Goal: Transaction & Acquisition: Purchase product/service

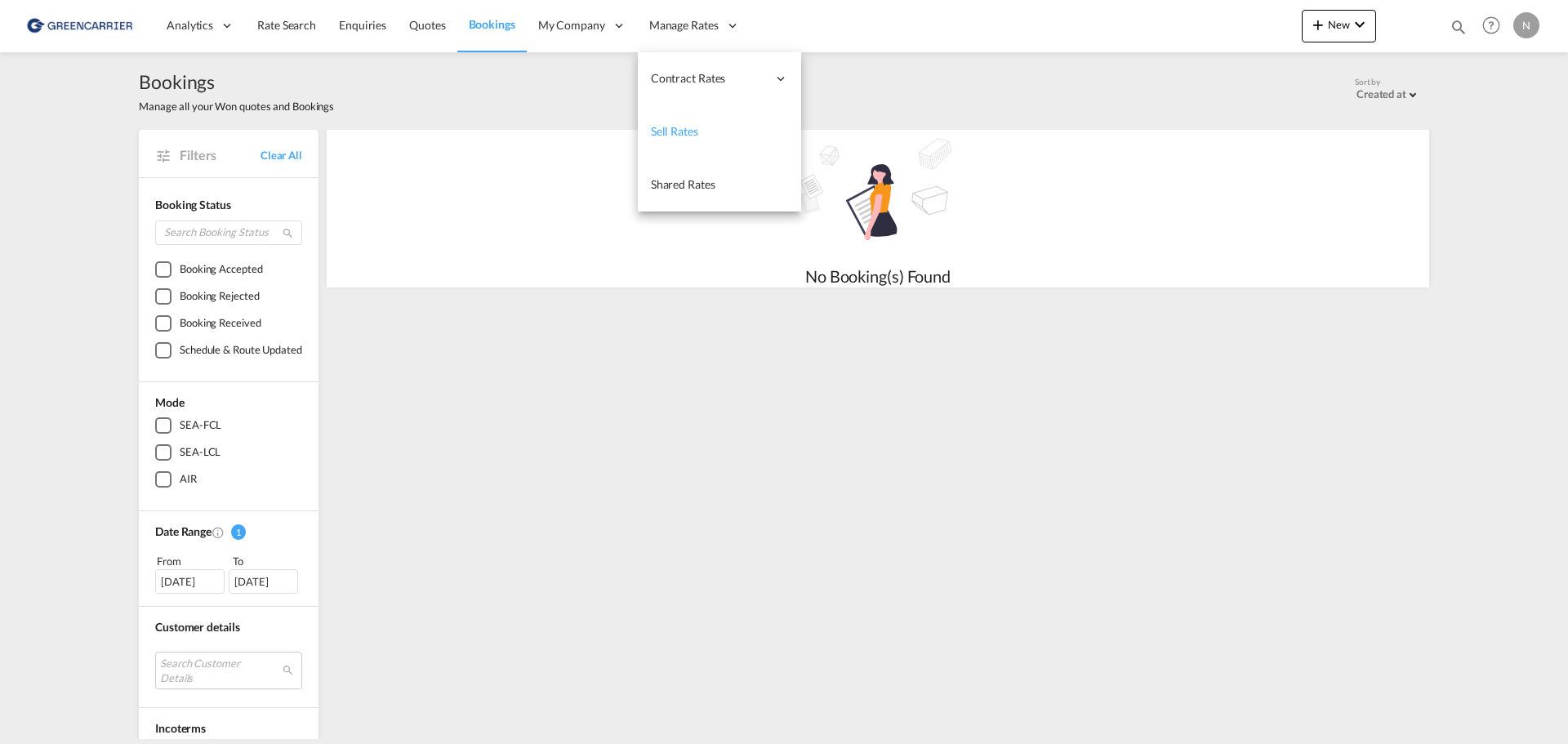
click at [679, 130] on span "Sell Rates" at bounding box center [674, 131] width 48 height 14
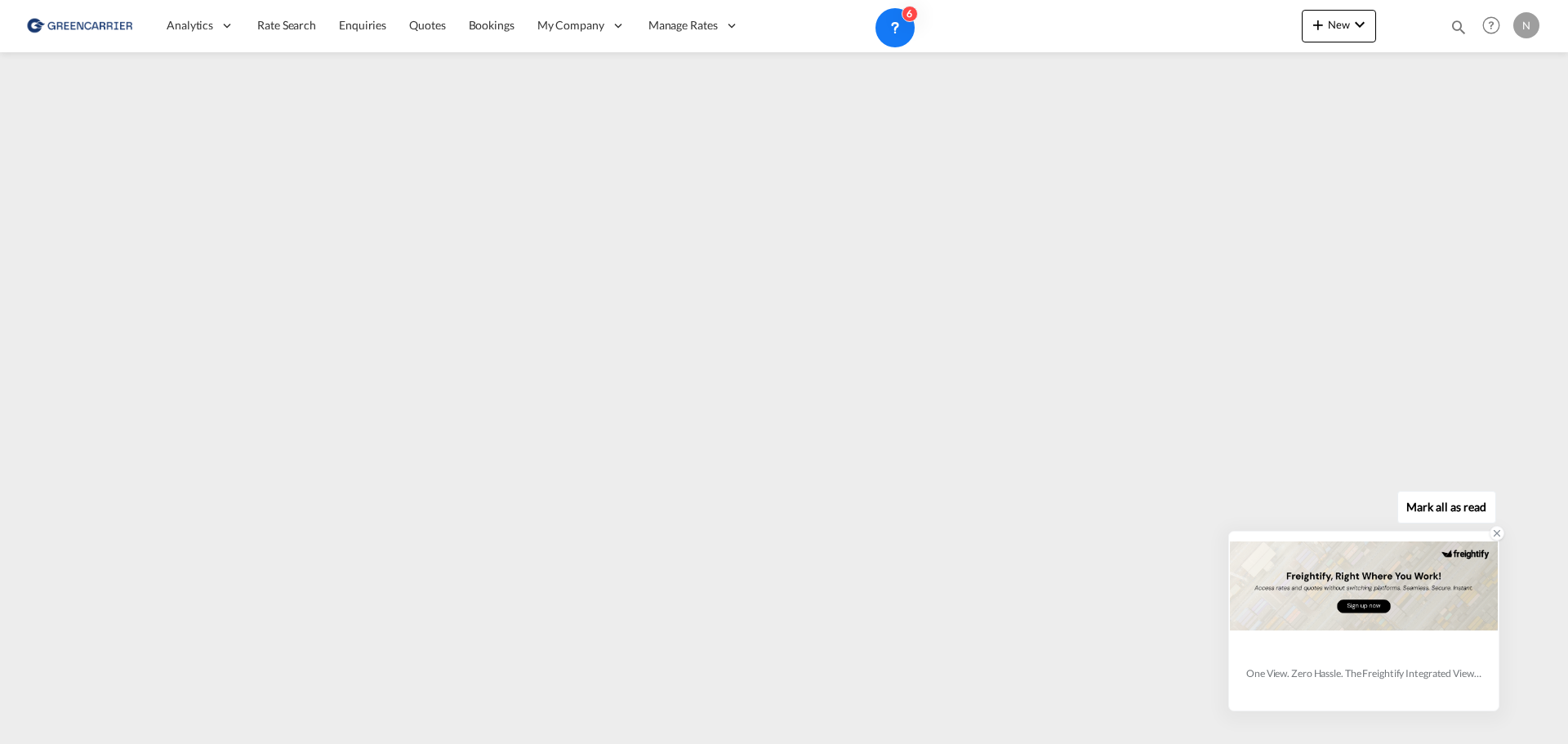
click at [1501, 534] on icon at bounding box center [1496, 532] width 11 height 11
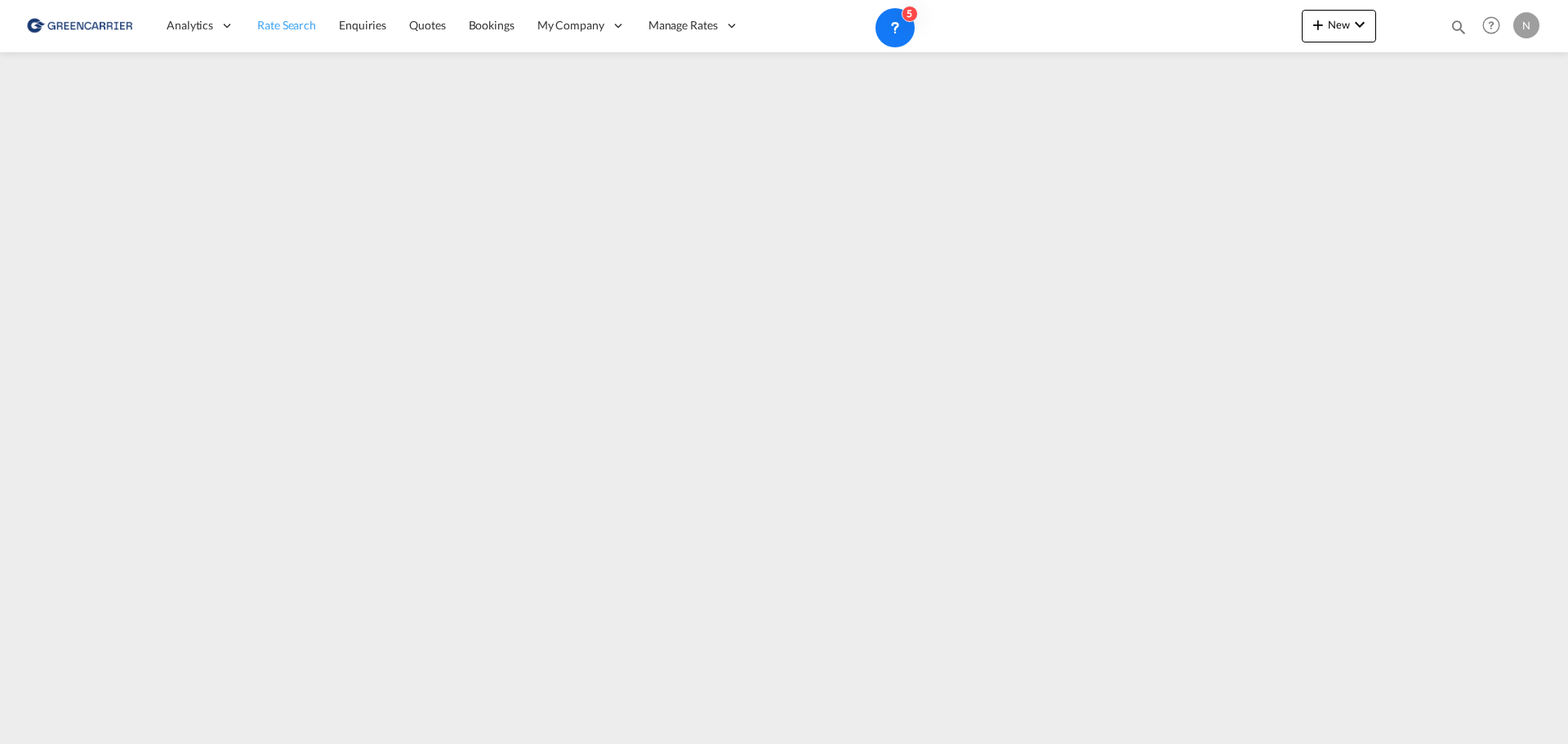
click at [292, 26] on span "Rate Search" at bounding box center [287, 25] width 59 height 14
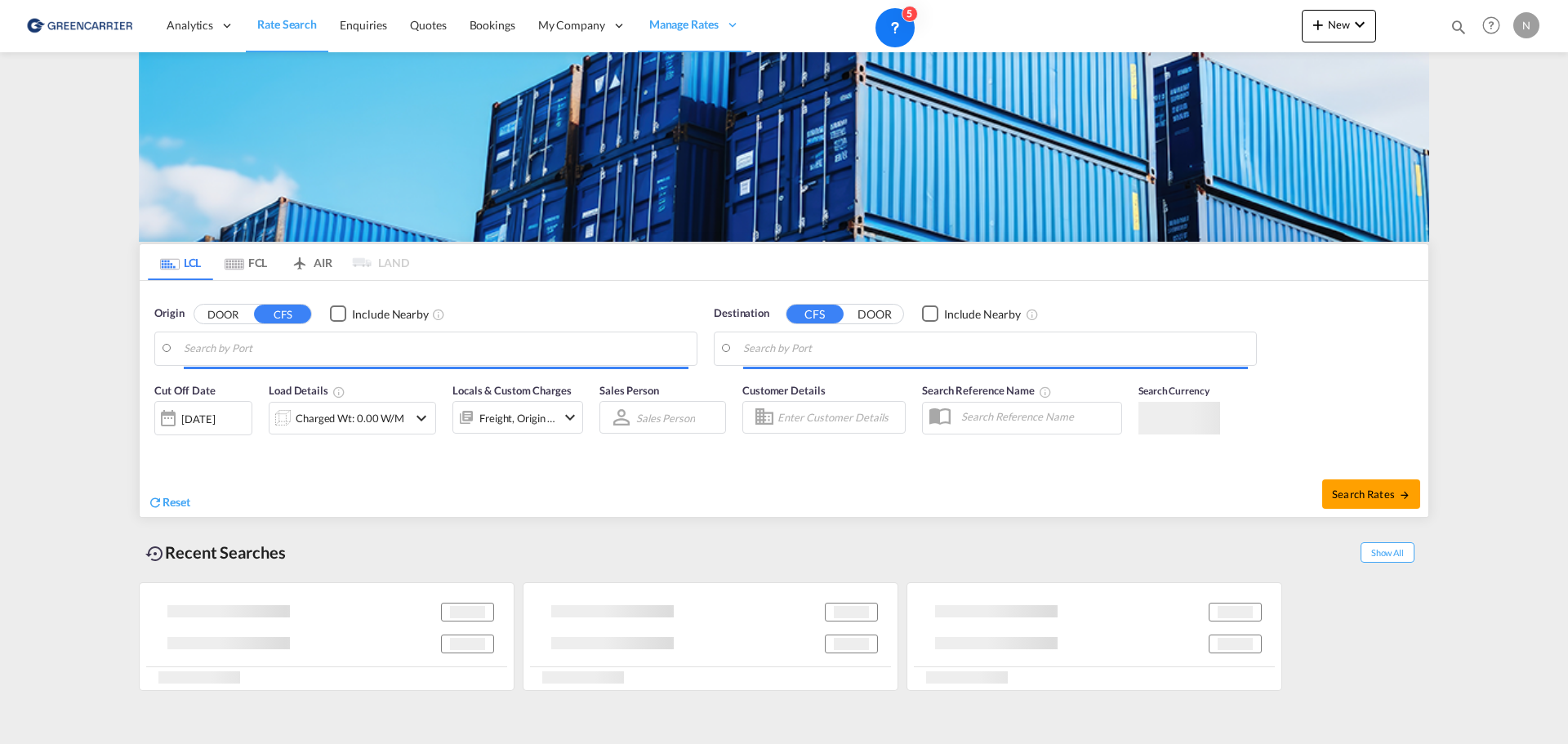
click at [401, 354] on input "Search by Port" at bounding box center [437, 348] width 505 height 24
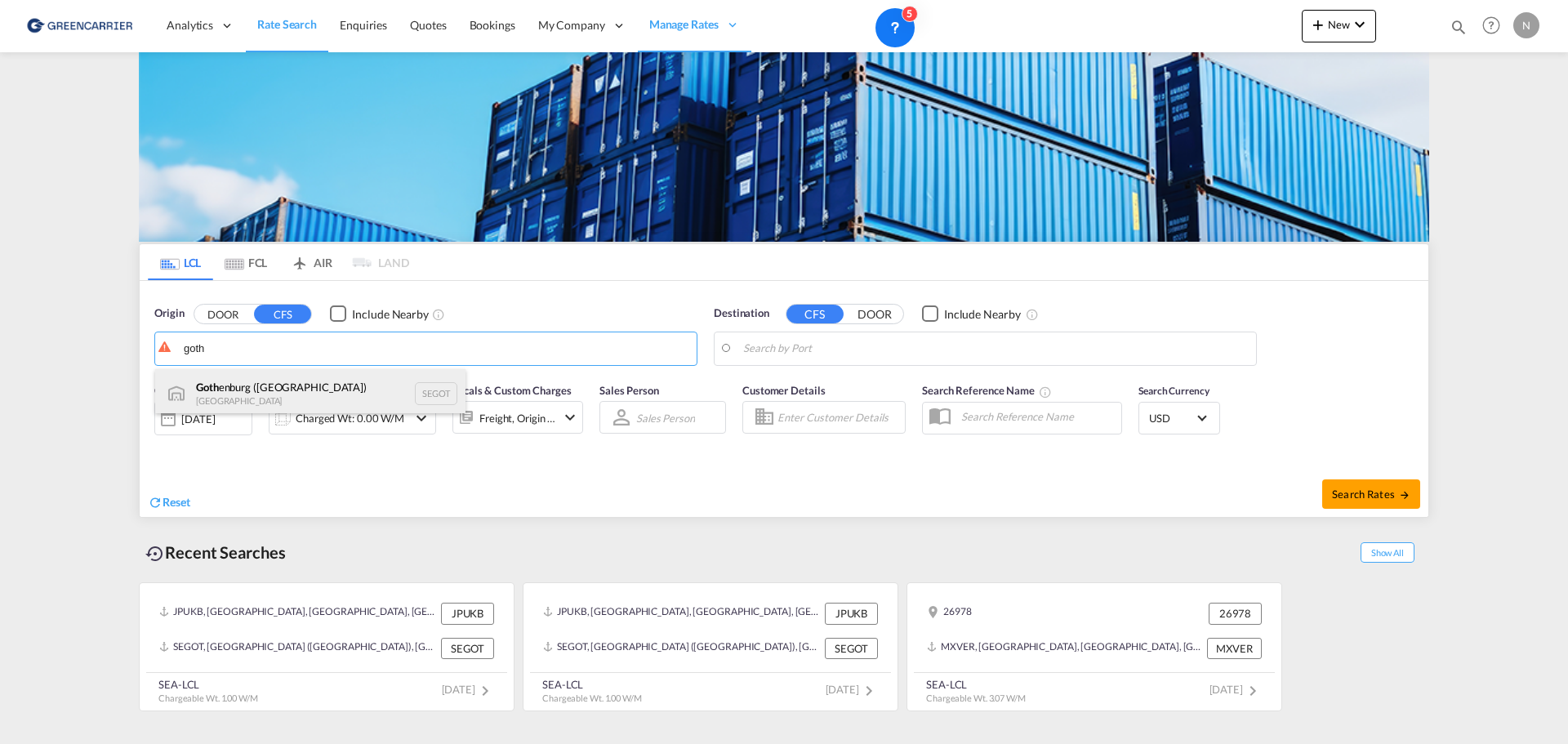
click at [430, 391] on div "Goth enburg (Goteborg) Sweden SEGOT" at bounding box center [310, 393] width 310 height 49
type input "[GEOGRAPHIC_DATA] ([GEOGRAPHIC_DATA]), [GEOGRAPHIC_DATA]"
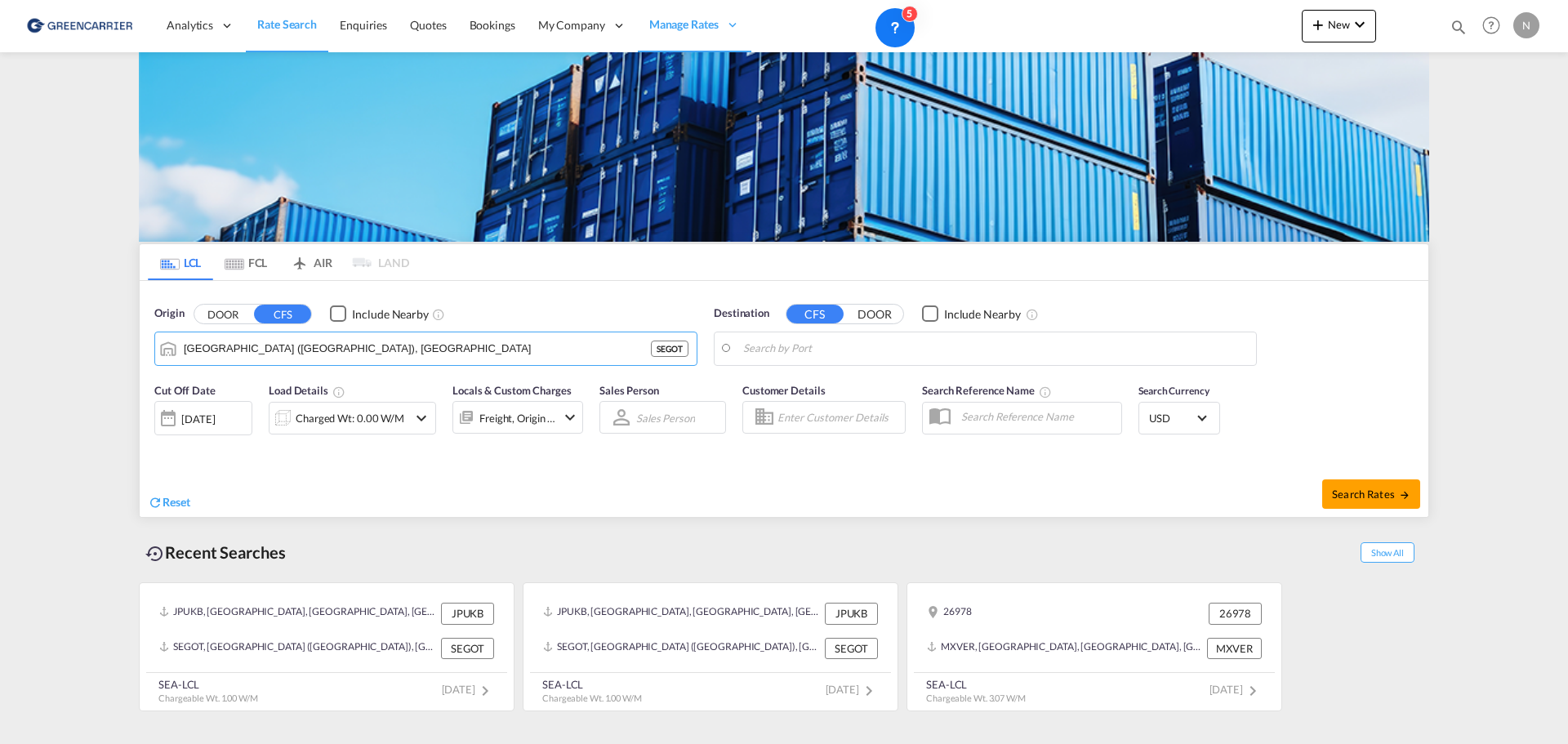
click at [774, 353] on body "Analytics Reports Dashboard Rate Search Enquiries Quotes Bookings" at bounding box center [784, 372] width 1568 height 744
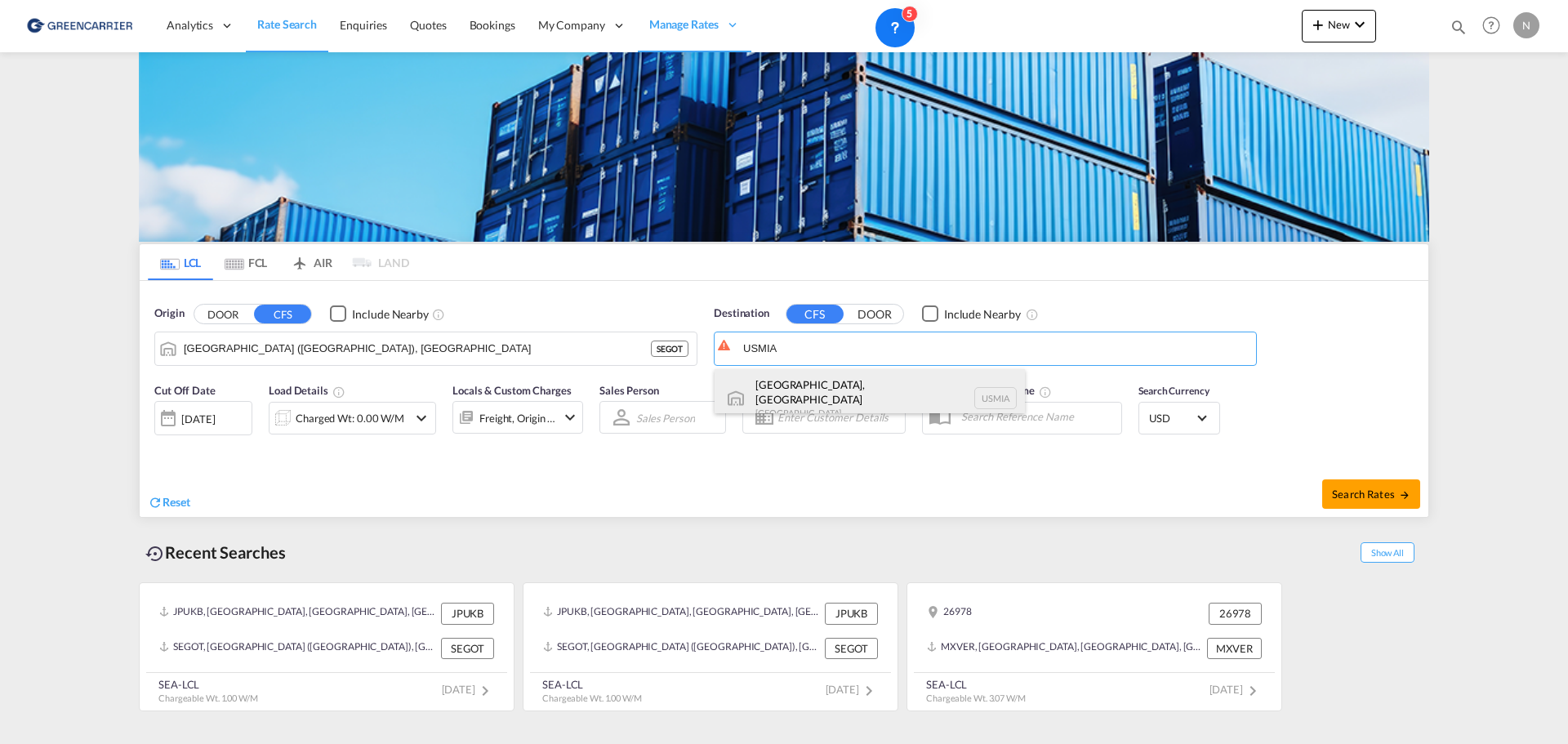
click at [870, 406] on div "[GEOGRAPHIC_DATA], [GEOGRAPHIC_DATA] [GEOGRAPHIC_DATA] USMIA" at bounding box center [870, 398] width 310 height 59
type input "[GEOGRAPHIC_DATA], [GEOGRAPHIC_DATA], [GEOGRAPHIC_DATA]"
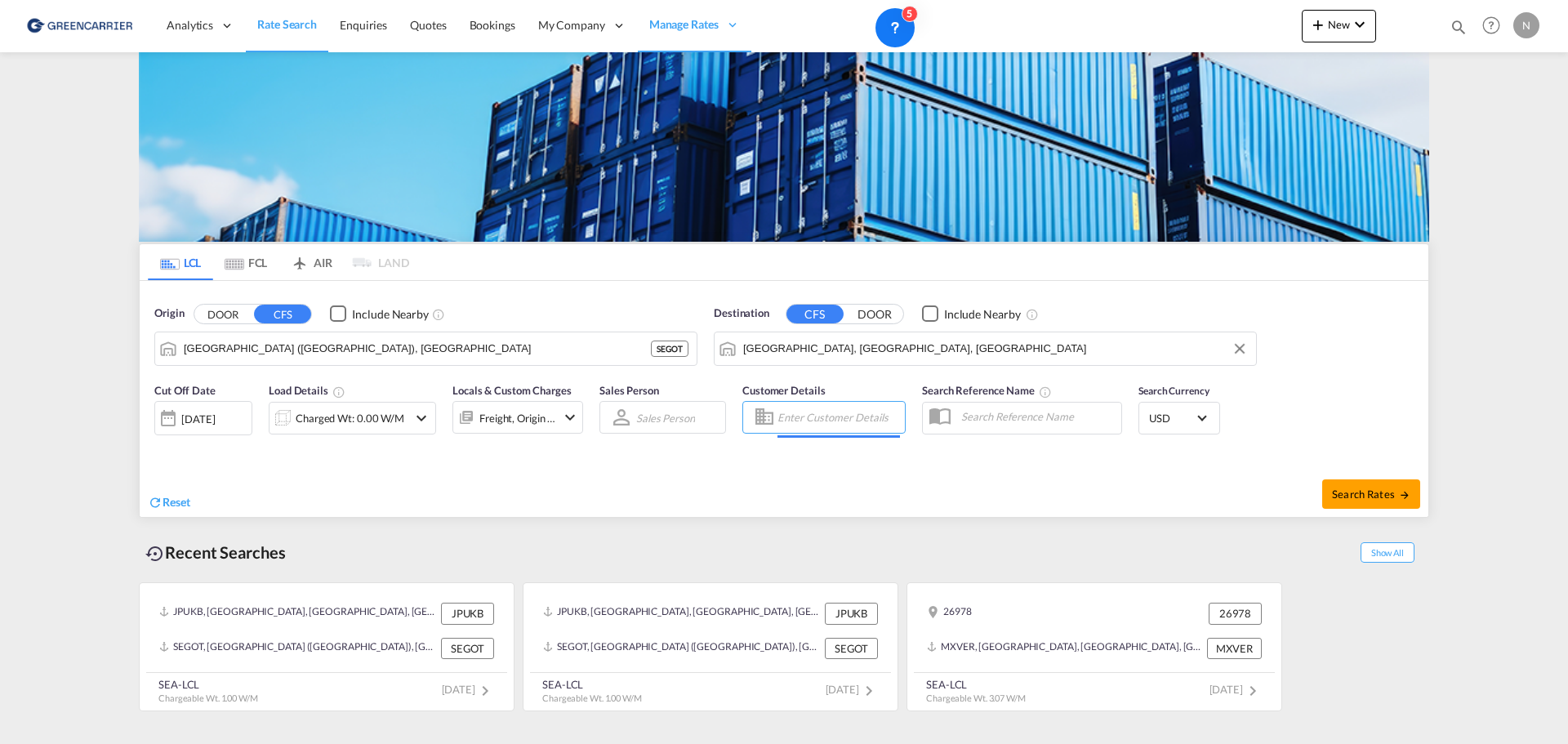
click at [840, 421] on input "Enter Customer Details" at bounding box center [839, 417] width 123 height 24
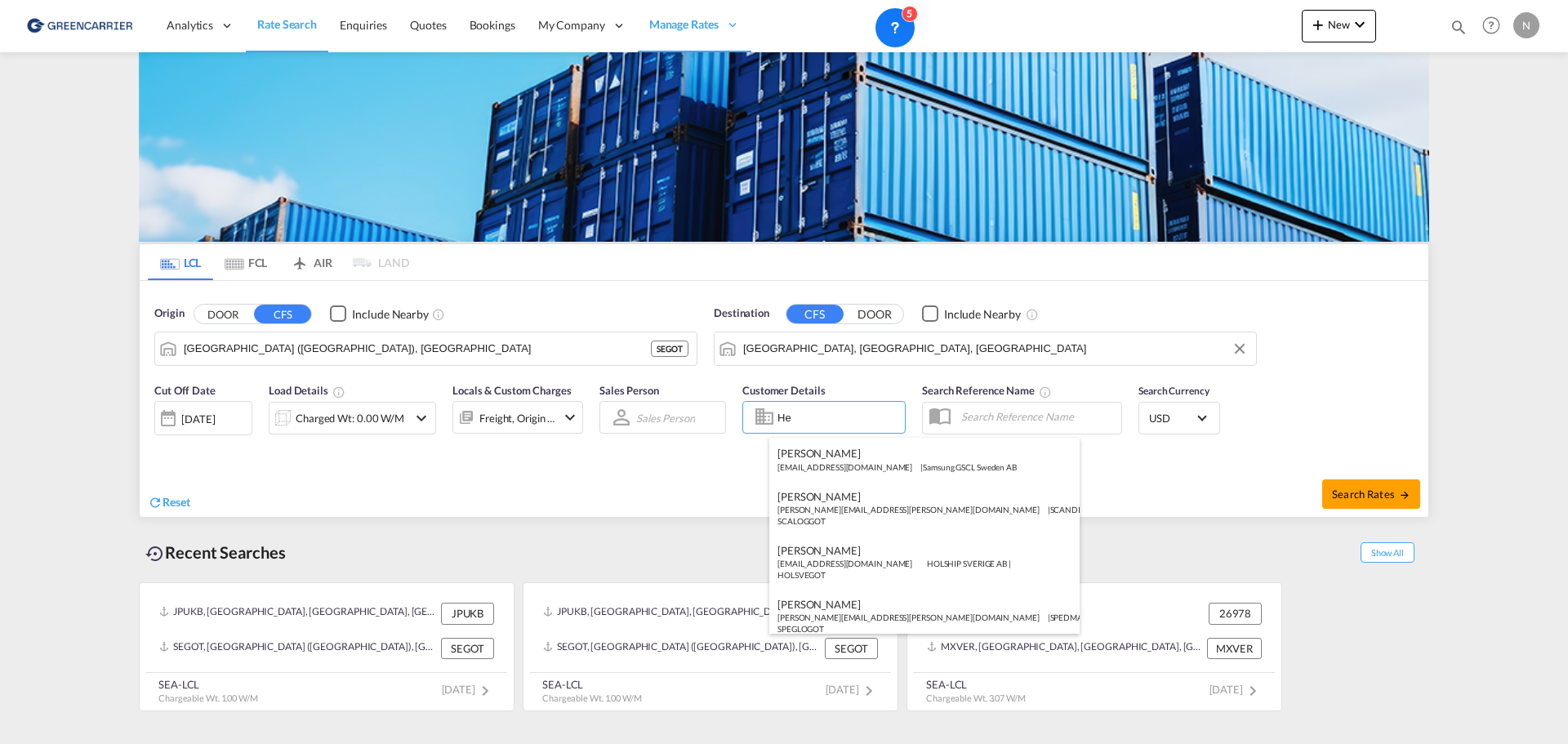
type input "H"
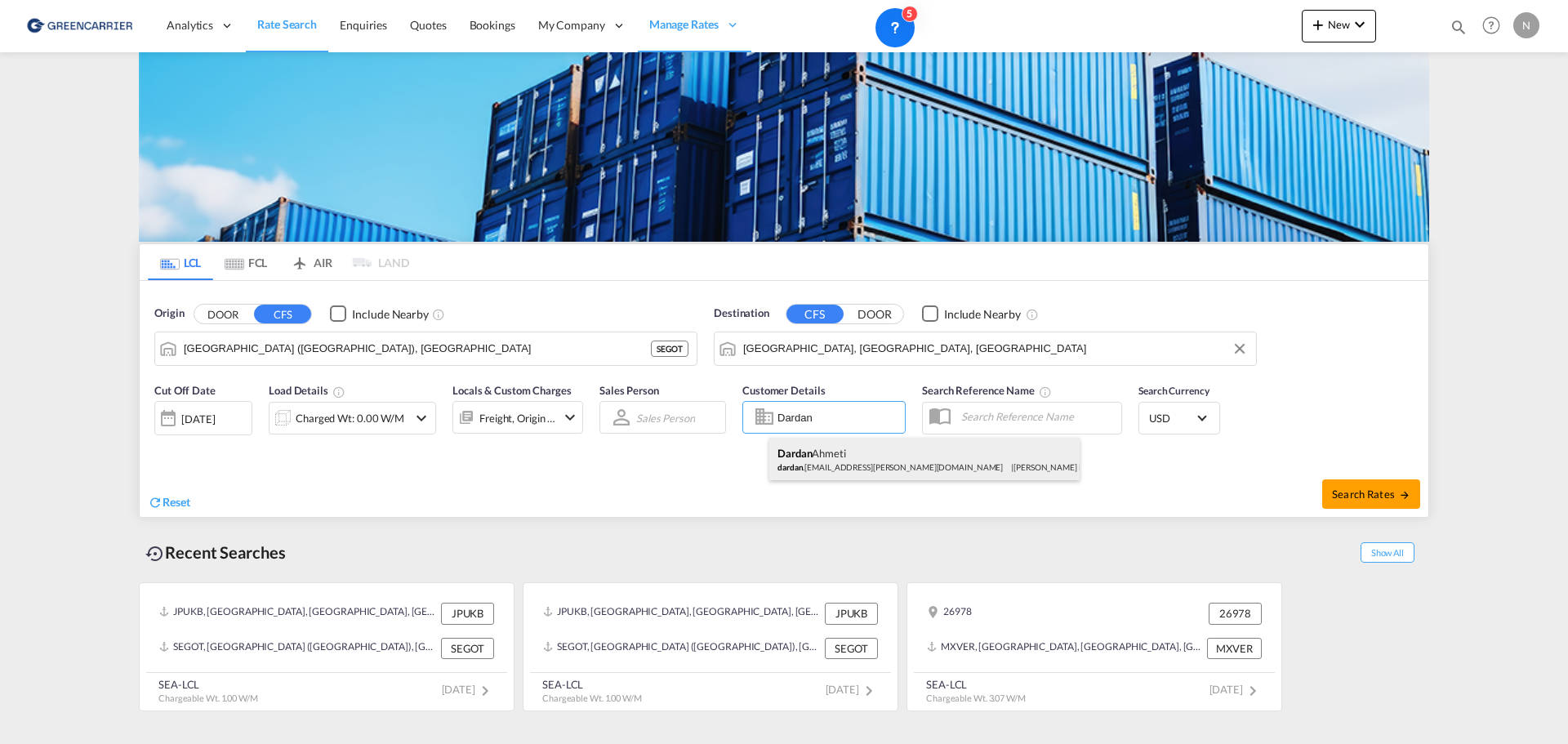
click at [839, 457] on div "[PERSON_NAME] .[PERSON_NAME][EMAIL_ADDRESS][PERSON_NAME][DOMAIN_NAME] | [PERSON…" at bounding box center [924, 458] width 310 height 42
type input "[PERSON_NAME] Linieagenturer AB, [PERSON_NAME], [EMAIL_ADDRESS][PERSON_NAME][DO…"
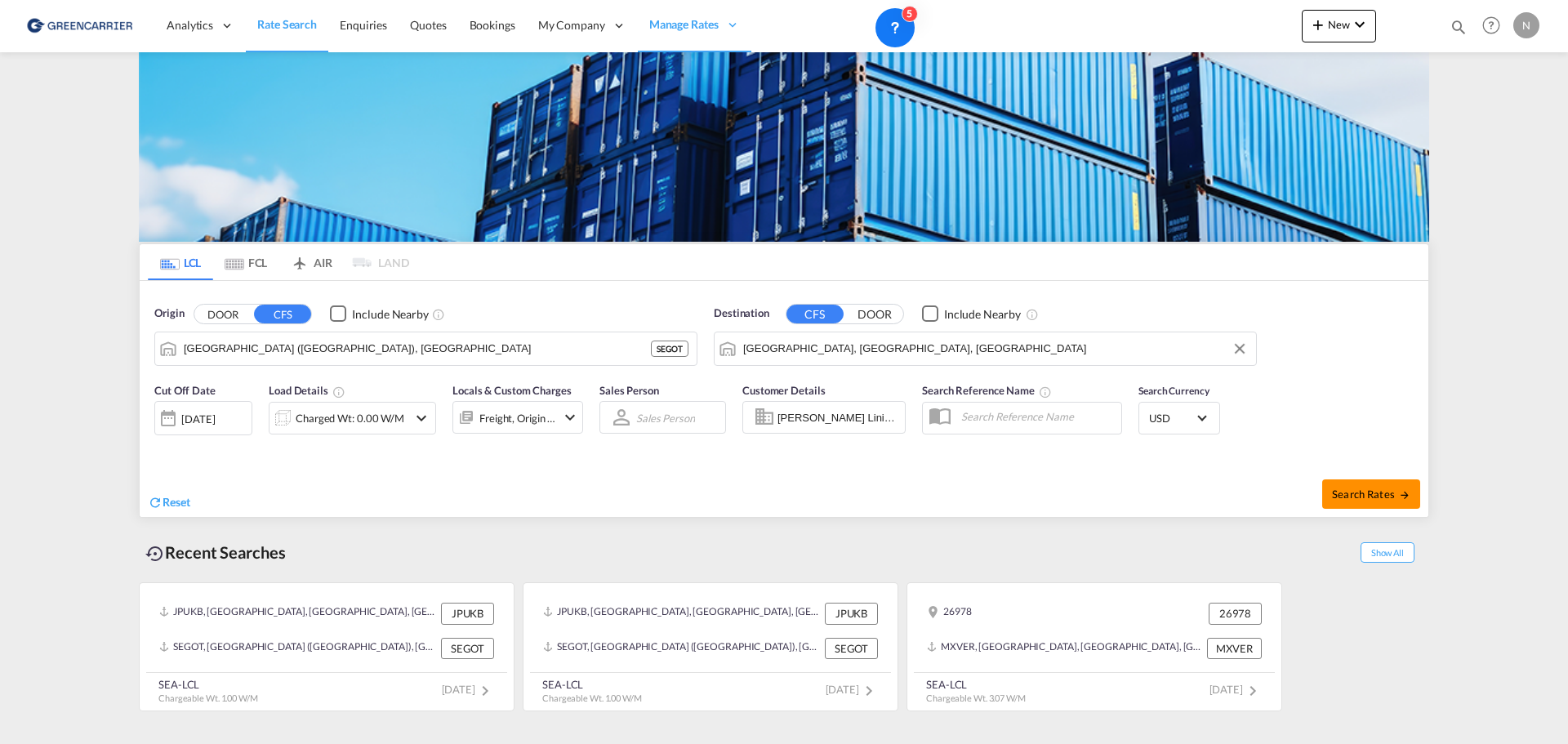
click at [1356, 495] on span "Search Rates" at bounding box center [1371, 493] width 79 height 13
click at [390, 414] on div "Charged Wt: 0.00 W/M" at bounding box center [353, 418] width 109 height 22
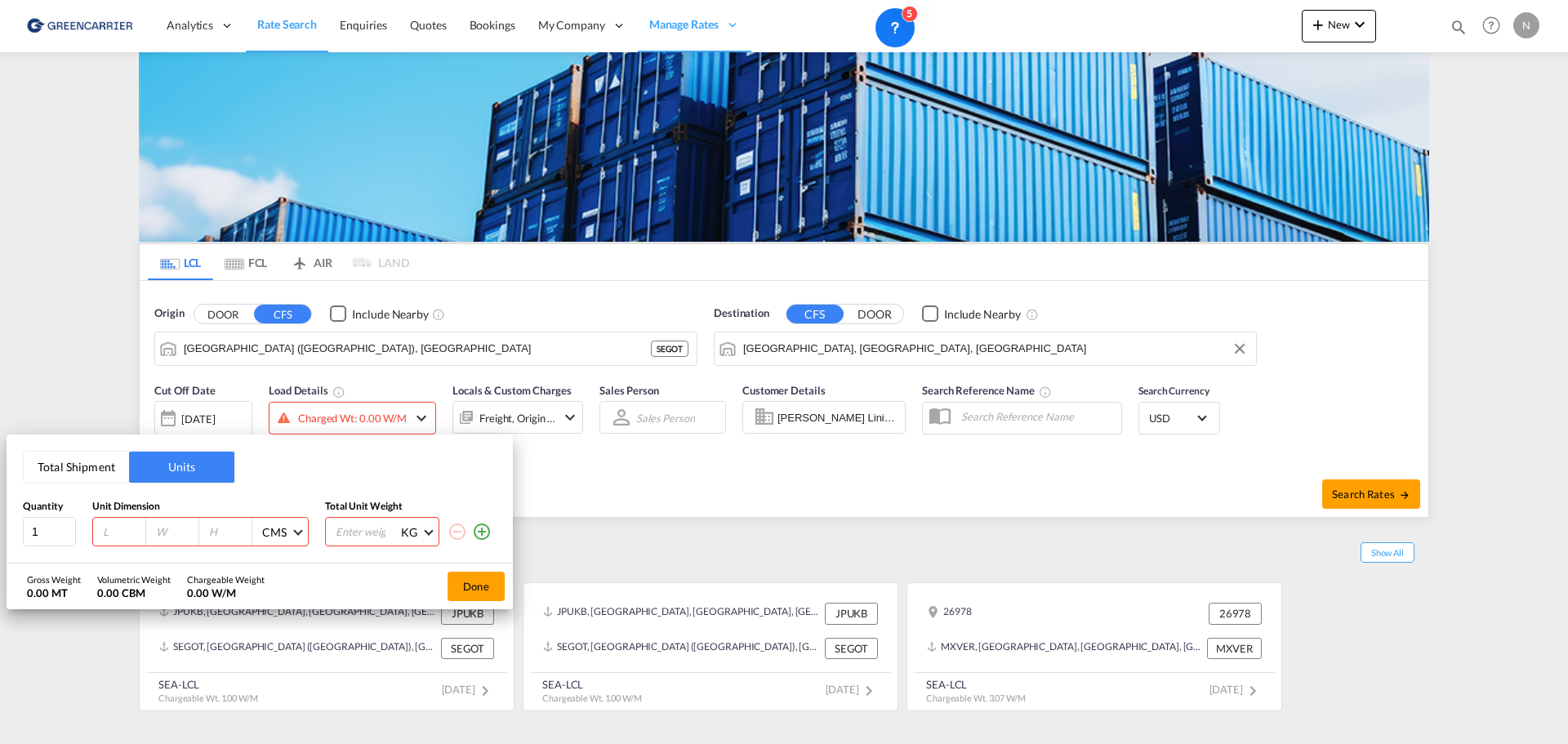
click at [97, 465] on button "Total Shipment" at bounding box center [76, 467] width 105 height 31
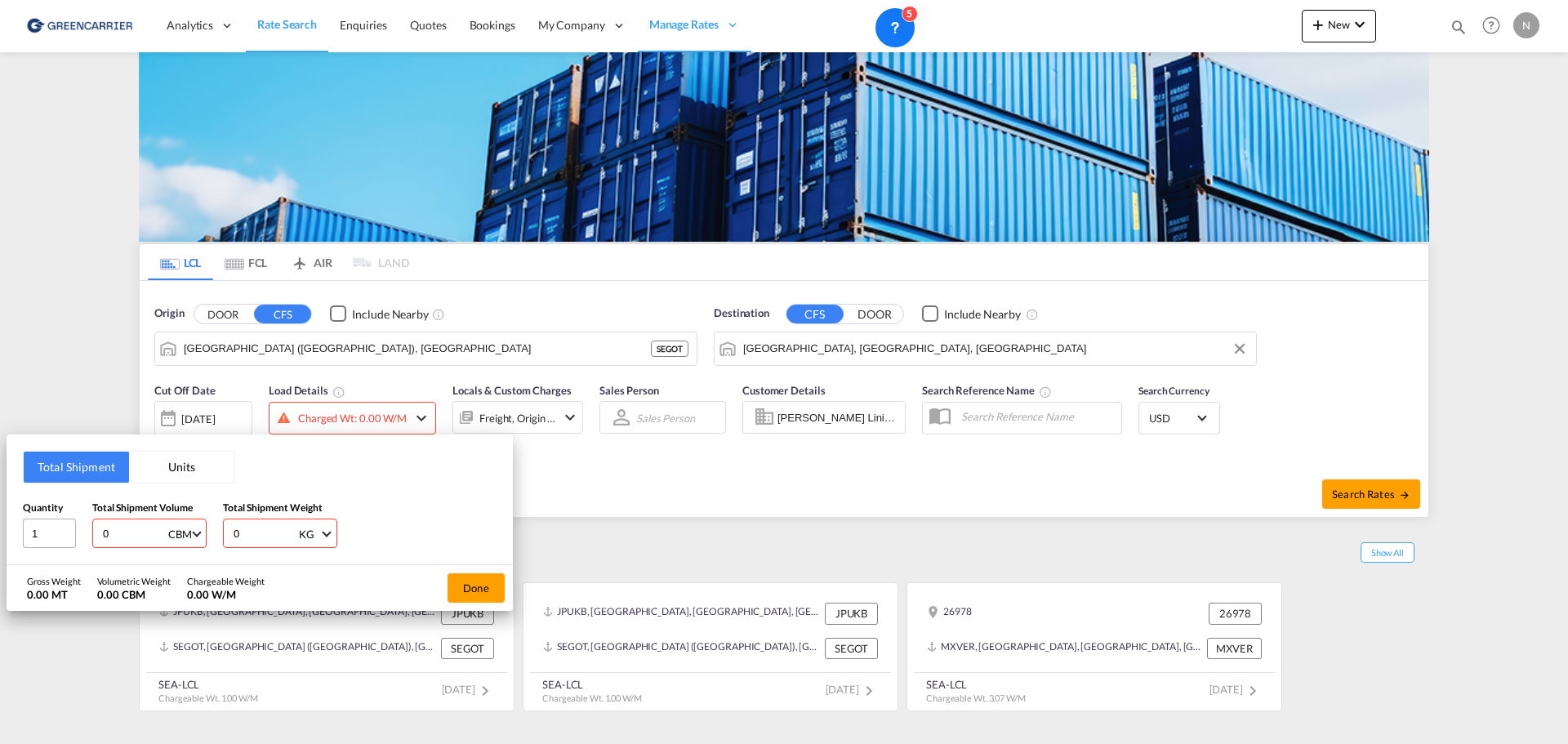
drag, startPoint x: 108, startPoint y: 537, endPoint x: 62, endPoint y: 537, distance: 46.0
click at [62, 537] on div "Quantity 1 Total Shipment Volume 0 CBM CBM CFT Total Shipment Weight 0 KG KG LB" at bounding box center [259, 524] width 474 height 49
type input "1"
type input "1000"
click at [481, 594] on button "Done" at bounding box center [476, 588] width 57 height 29
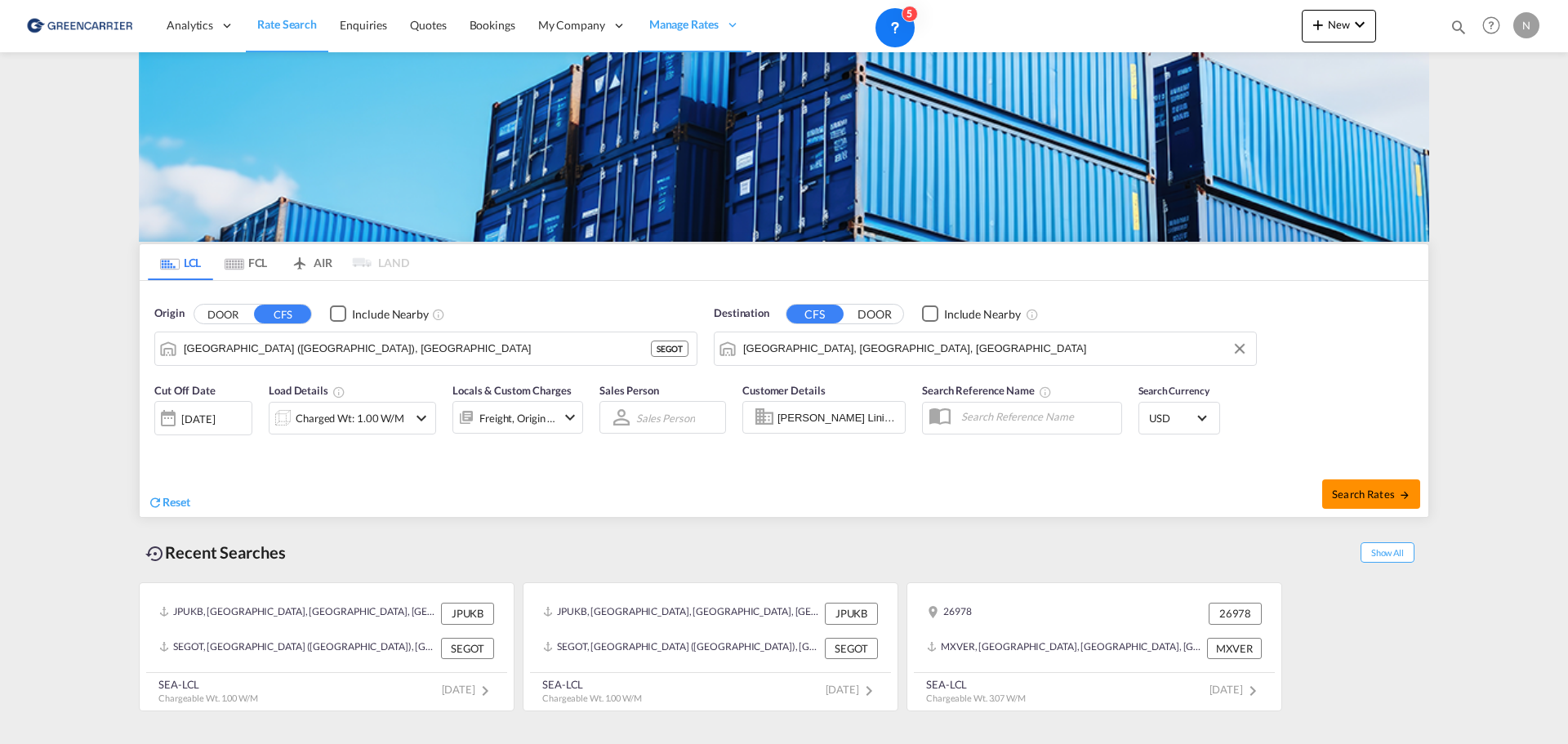
click at [1392, 503] on button "Search Rates" at bounding box center [1371, 494] width 98 height 29
type input "SEGOT to USMIA / [DATE]"
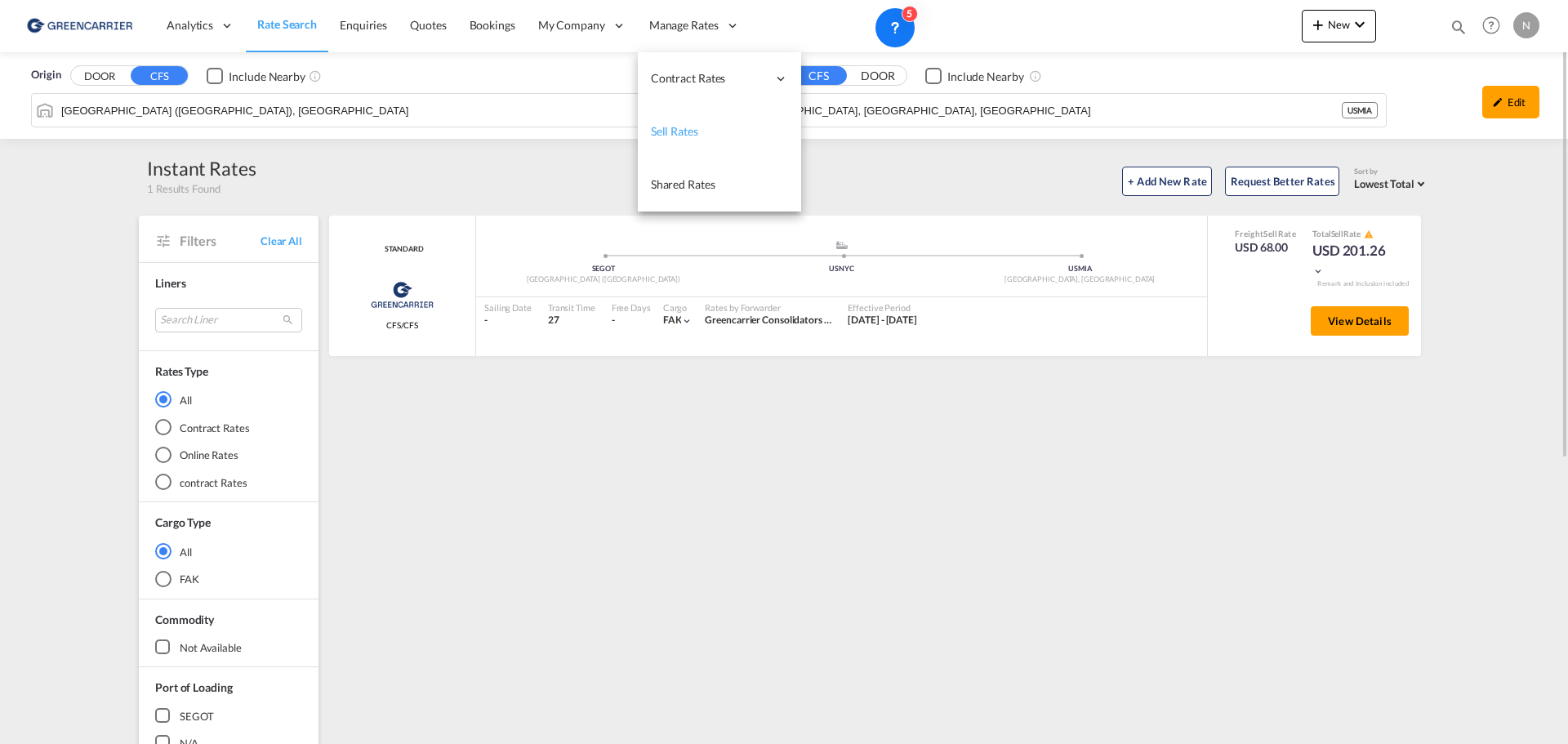
click at [700, 133] on link "Sell Rates" at bounding box center [719, 131] width 163 height 53
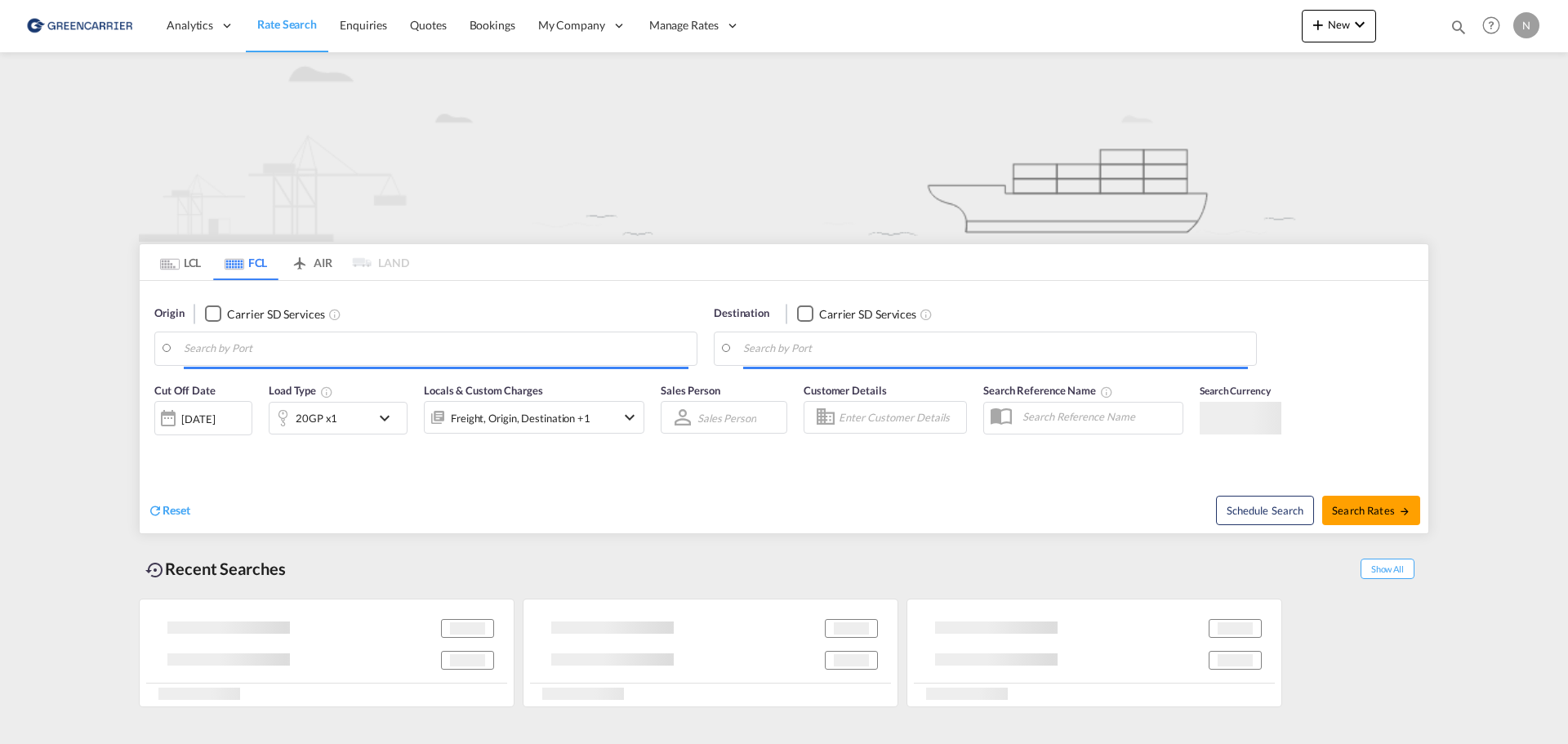
type input "[GEOGRAPHIC_DATA] ([GEOGRAPHIC_DATA]), [GEOGRAPHIC_DATA]"
type input "[GEOGRAPHIC_DATA], [GEOGRAPHIC_DATA]"
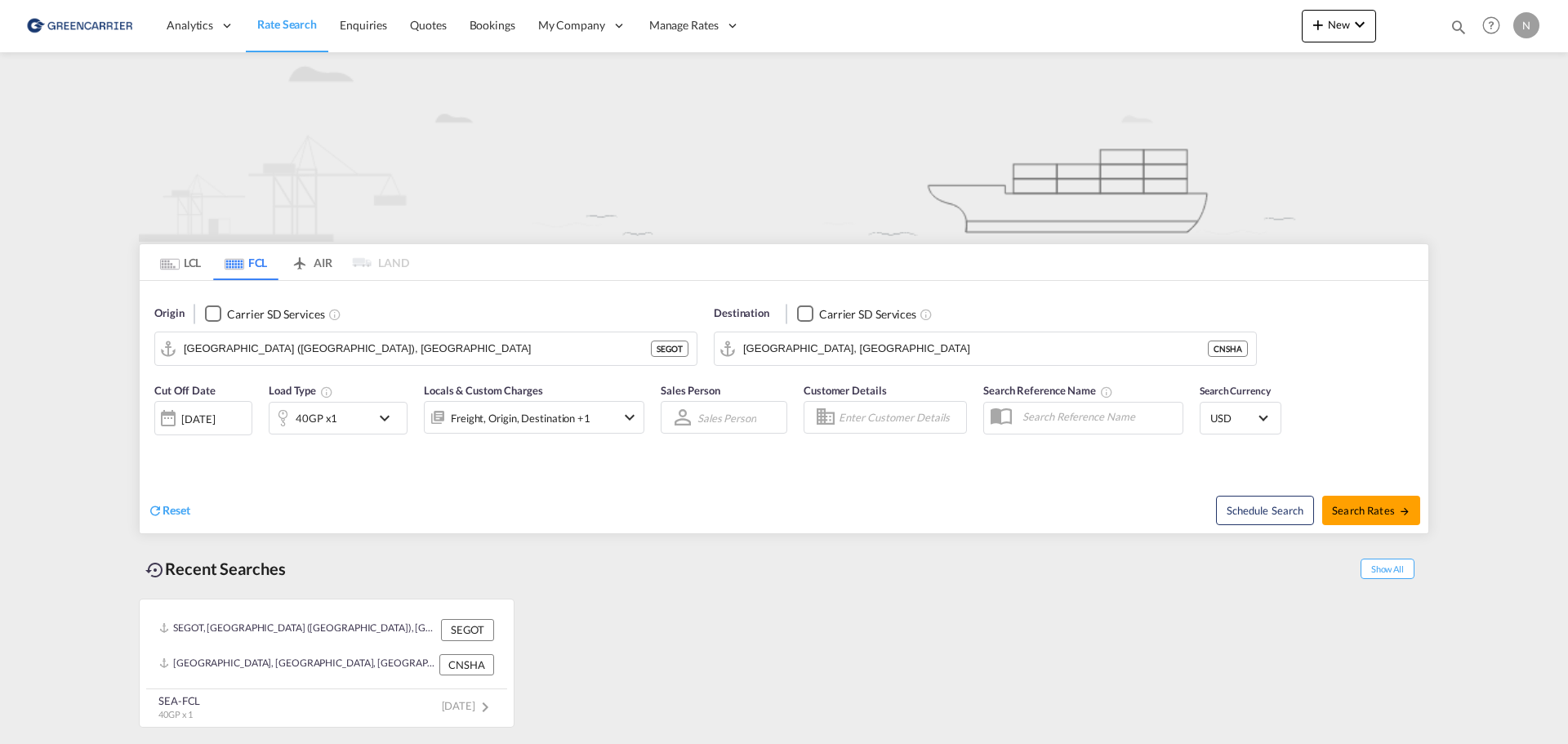
click at [590, 415] on div "Freight, Origin, Destination +1" at bounding box center [512, 417] width 175 height 33
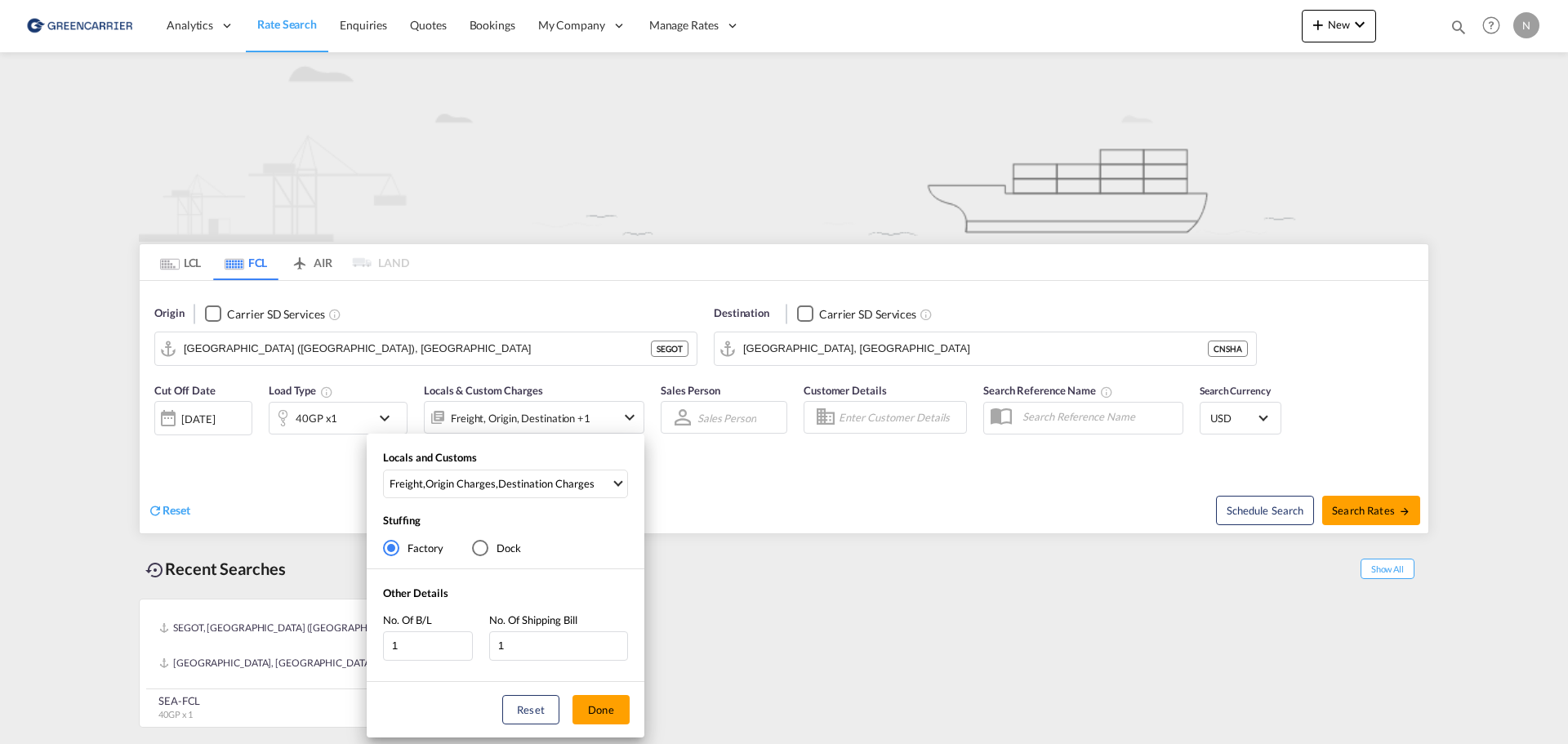
click at [588, 416] on div "Locals and Customs Freight , Origin Charges , Destination Charges Clear All Sel…" at bounding box center [784, 372] width 1568 height 744
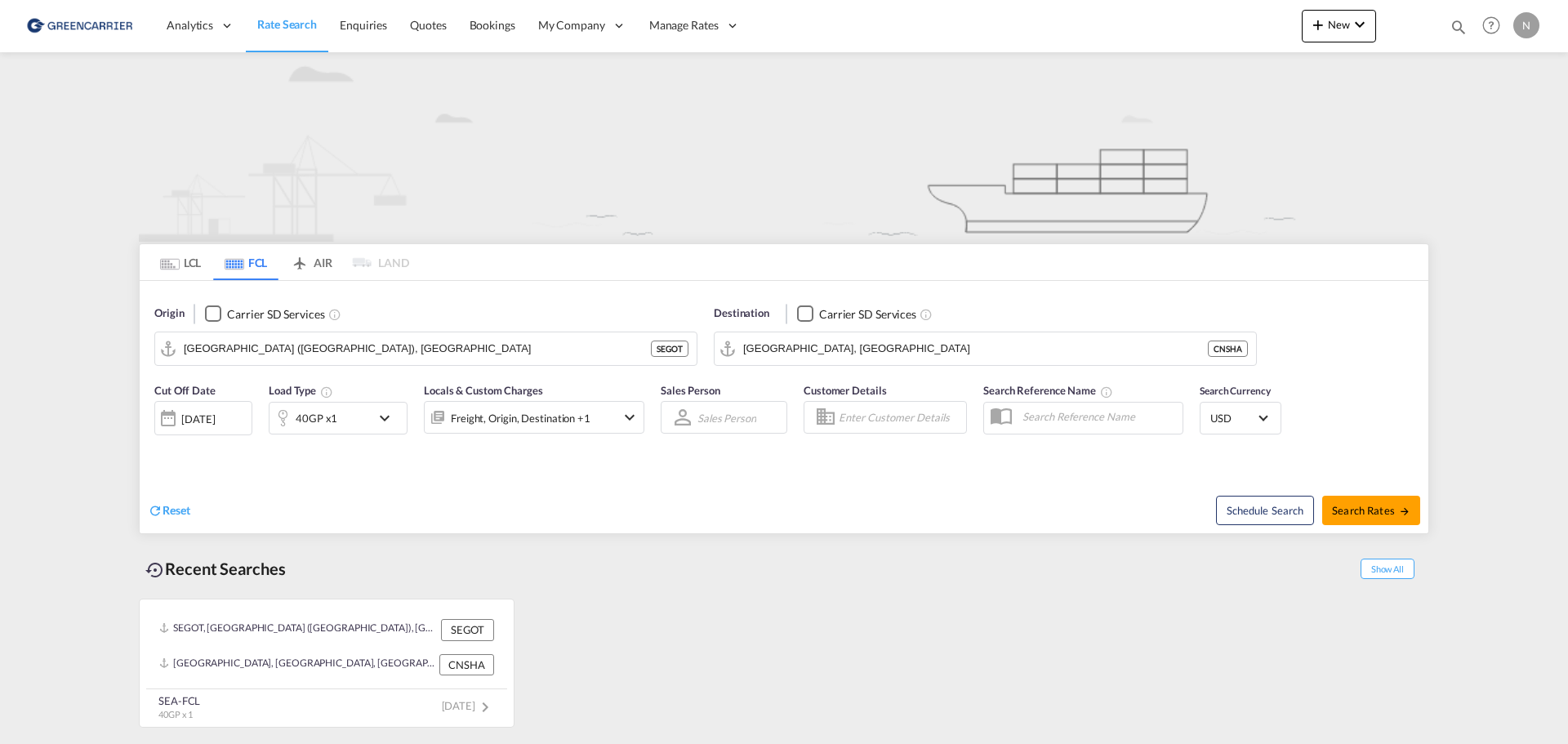
click at [188, 264] on md-tab-item "LCL" at bounding box center [181, 263] width 66 height 36
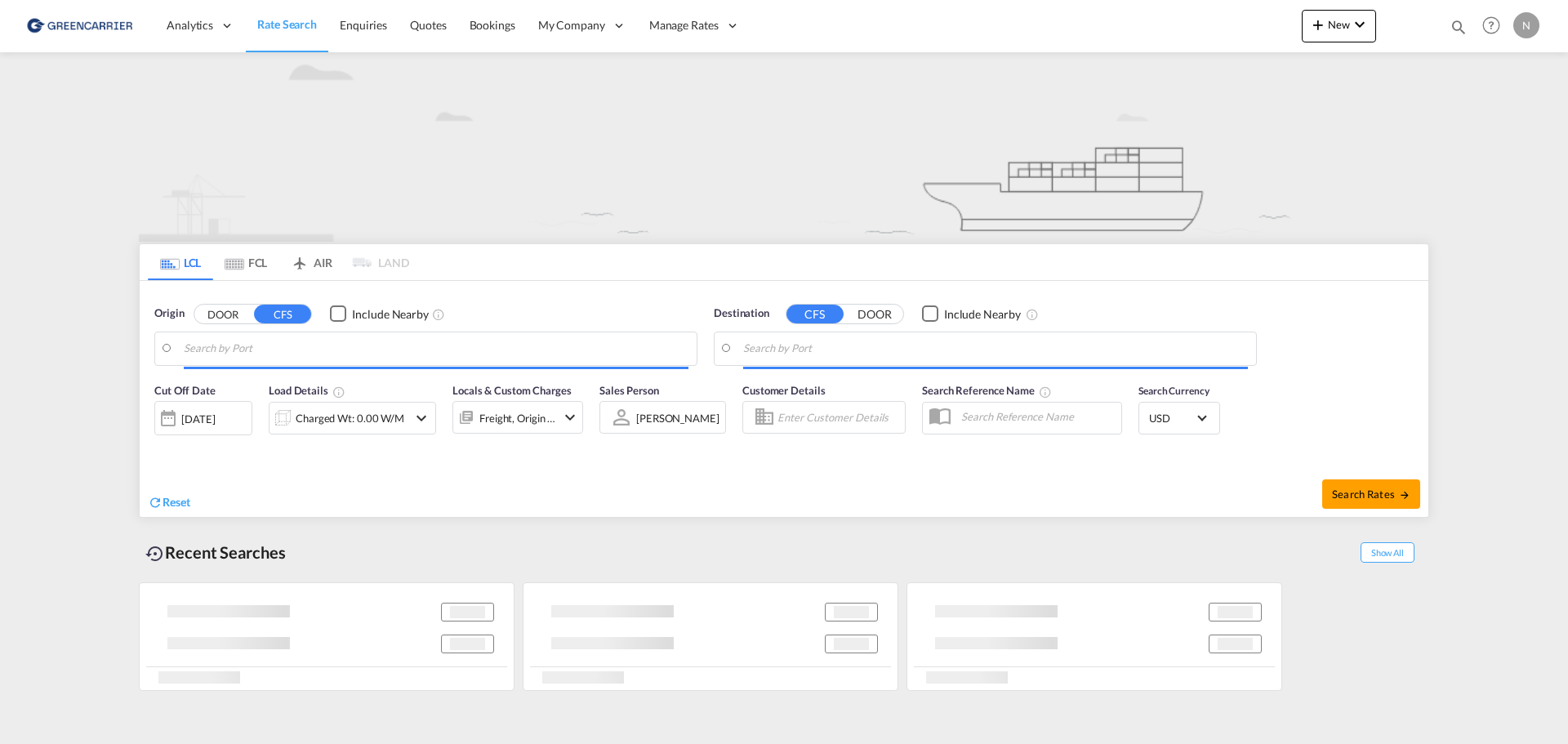
click at [264, 348] on body "Analytics Reports Dashboard Rate Search Enquiries Quotes Bookings" at bounding box center [784, 372] width 1568 height 744
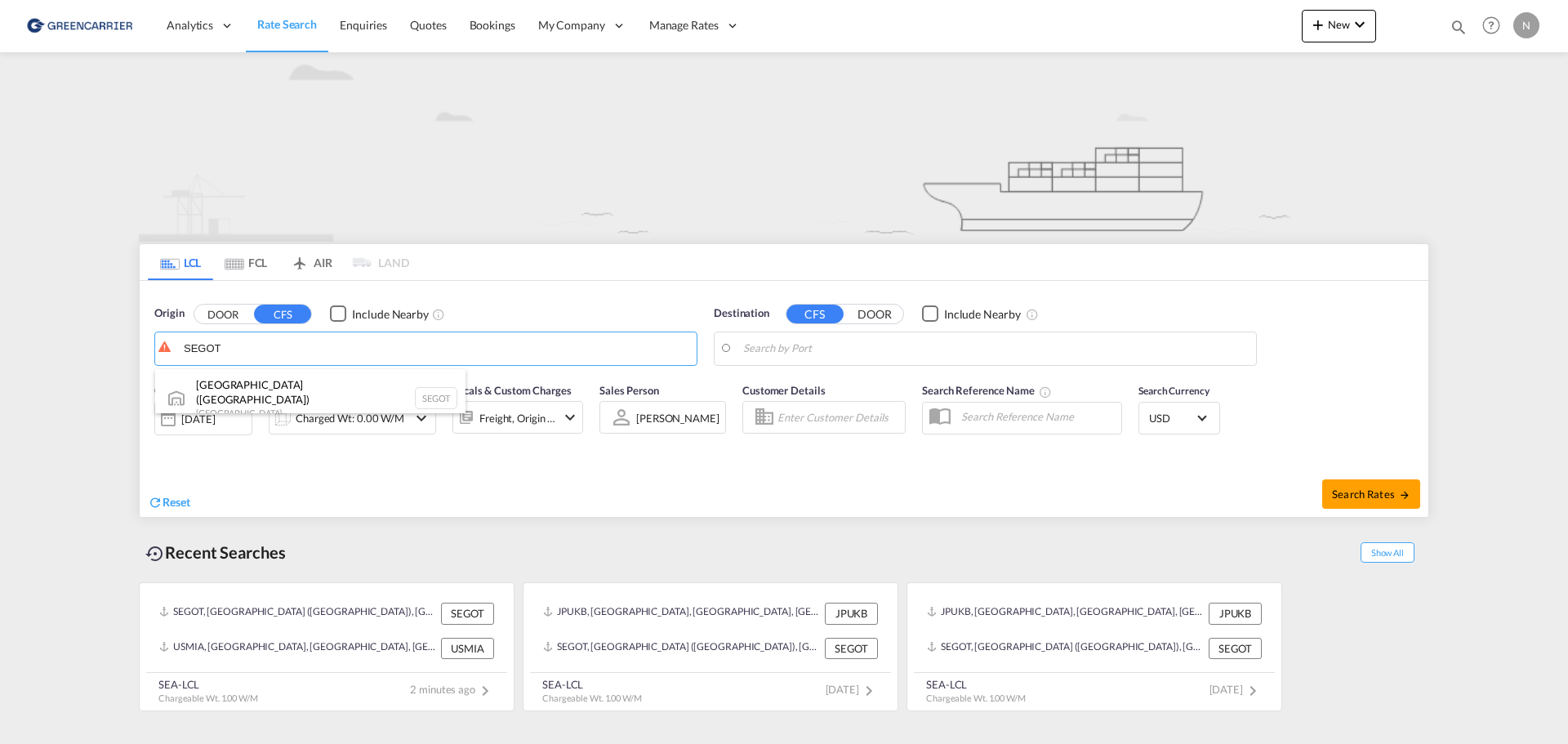
scroll to position [5, 0]
click at [324, 385] on div "[GEOGRAPHIC_DATA] ([GEOGRAPHIC_DATA]) [GEOGRAPHIC_DATA] SEGOT" at bounding box center [310, 393] width 310 height 59
type input "[GEOGRAPHIC_DATA] ([GEOGRAPHIC_DATA]), [GEOGRAPHIC_DATA]"
click at [749, 336] on body "Analytics Reports Dashboard Rate Search Enquiries Quotes Bookings" at bounding box center [784, 372] width 1568 height 744
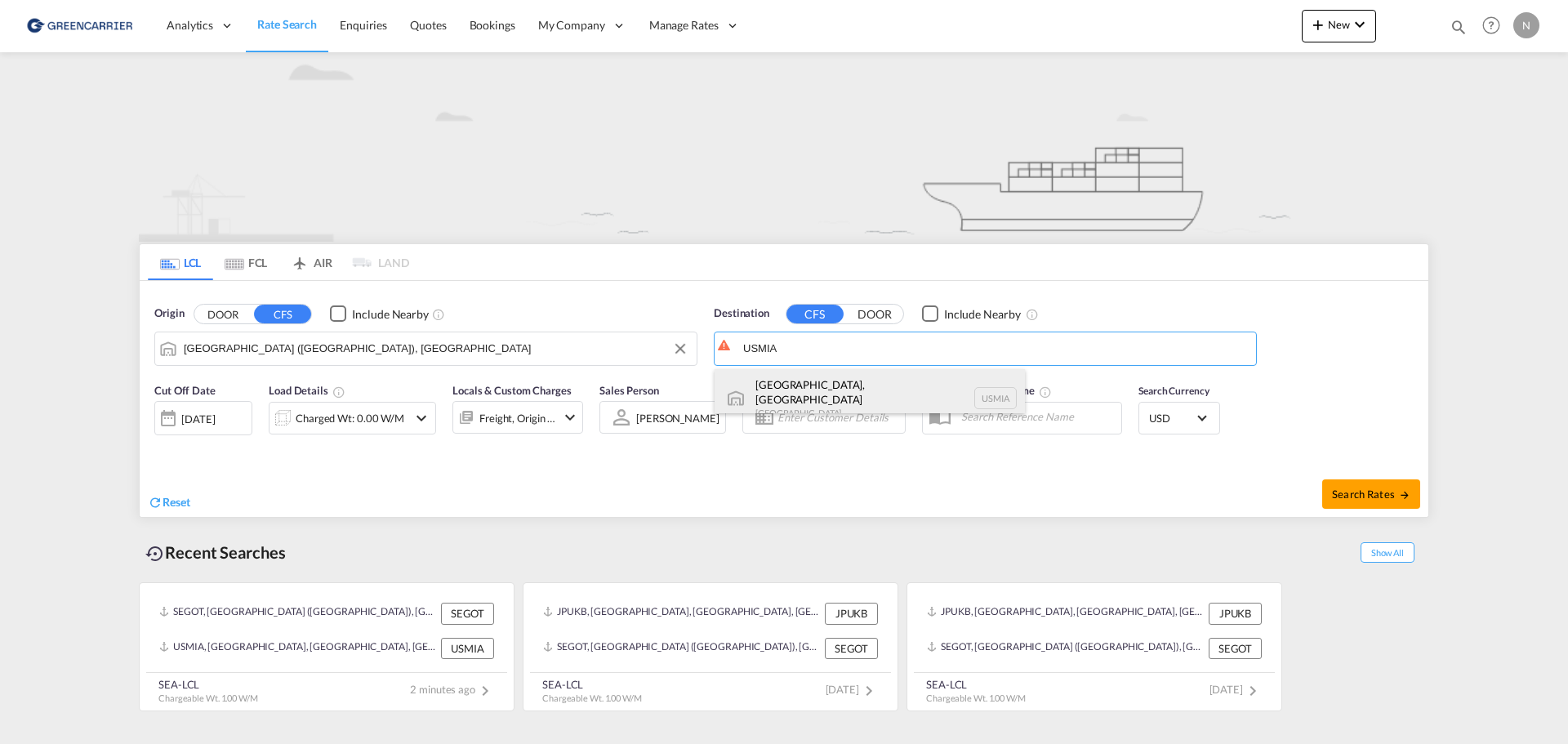
click at [790, 391] on div "[GEOGRAPHIC_DATA], [GEOGRAPHIC_DATA] [GEOGRAPHIC_DATA] USMIA" at bounding box center [870, 398] width 310 height 59
type input "[GEOGRAPHIC_DATA], [GEOGRAPHIC_DATA], [GEOGRAPHIC_DATA]"
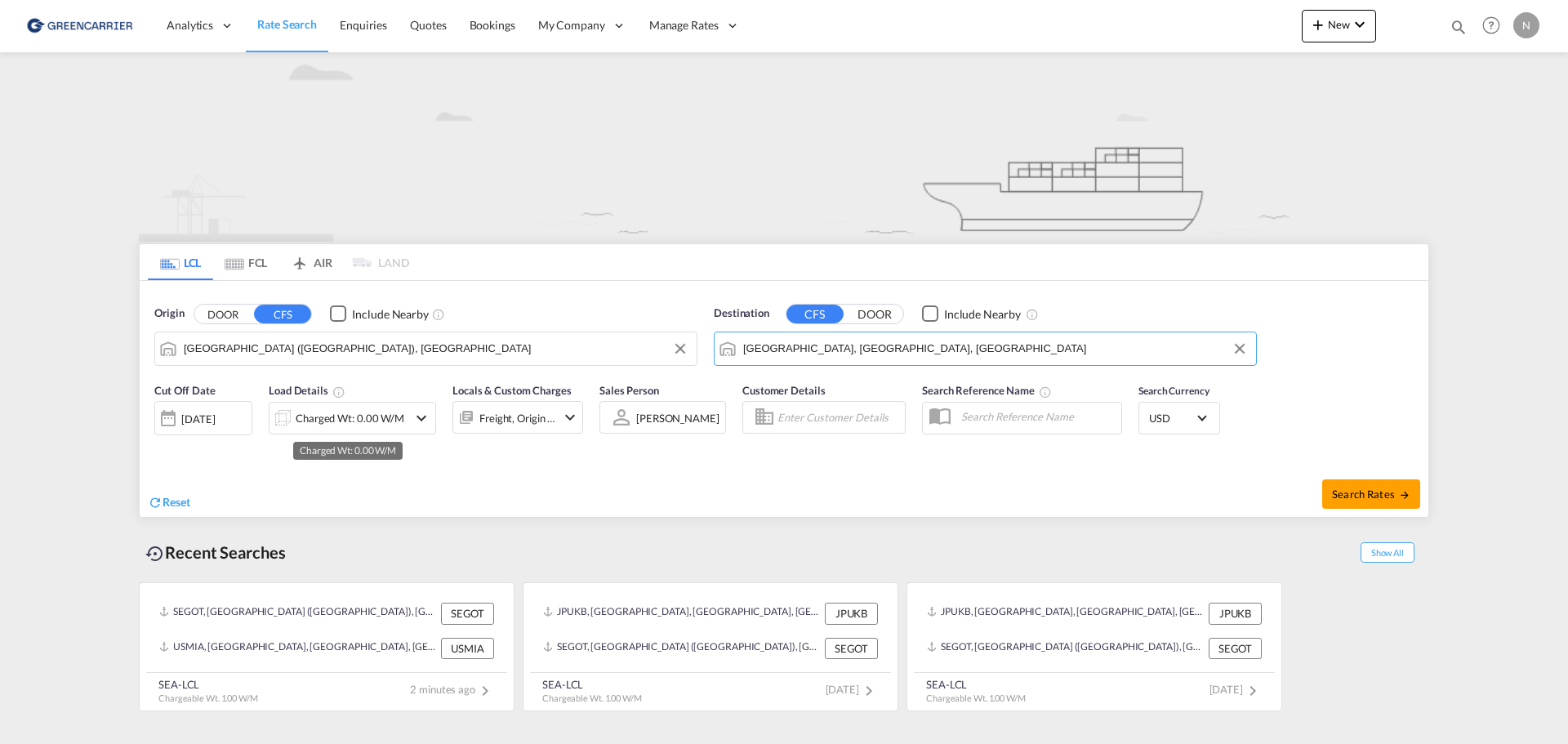
click at [357, 424] on div "Charged Wt: 0.00 W/M" at bounding box center [350, 418] width 109 height 22
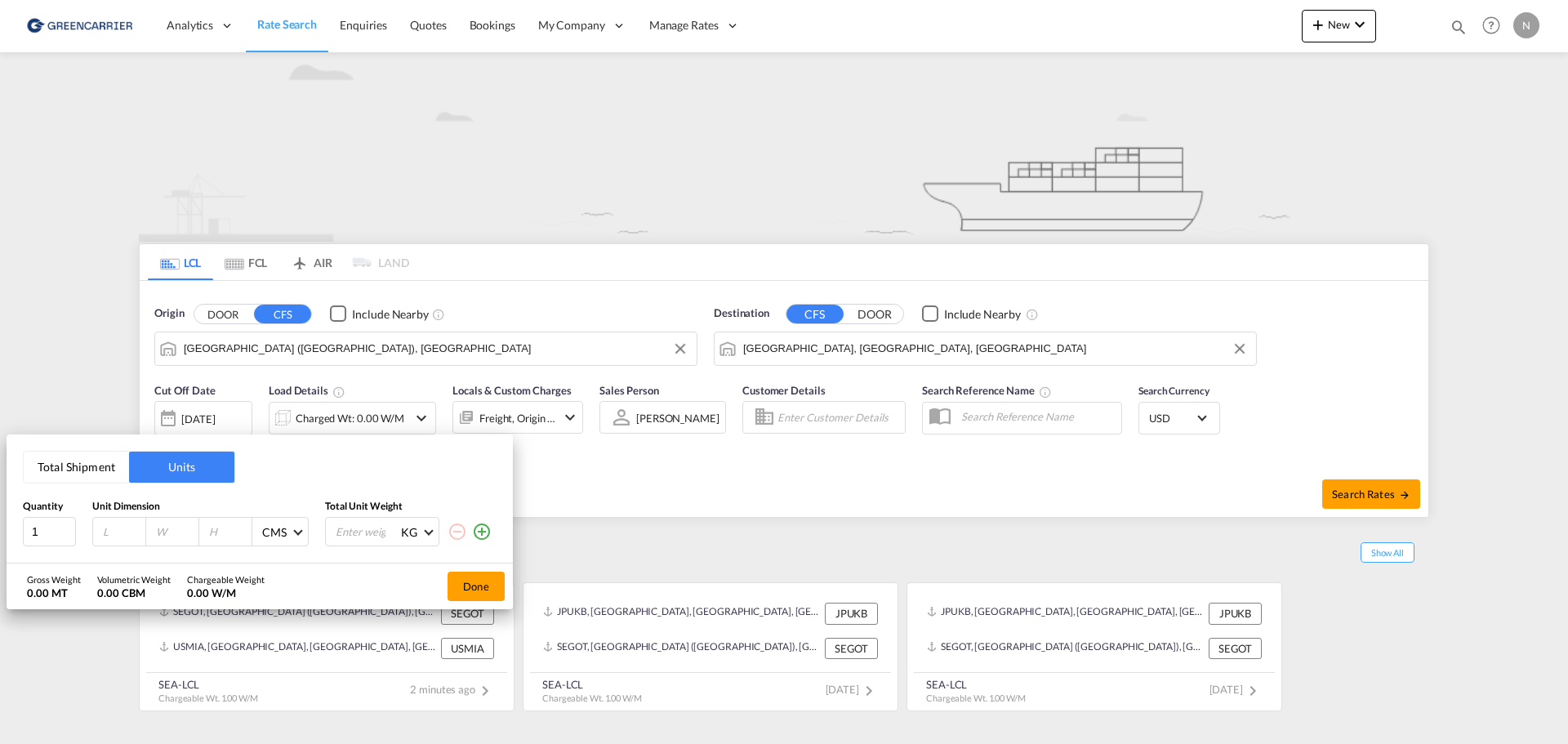
click at [79, 463] on button "Total Shipment" at bounding box center [76, 467] width 105 height 31
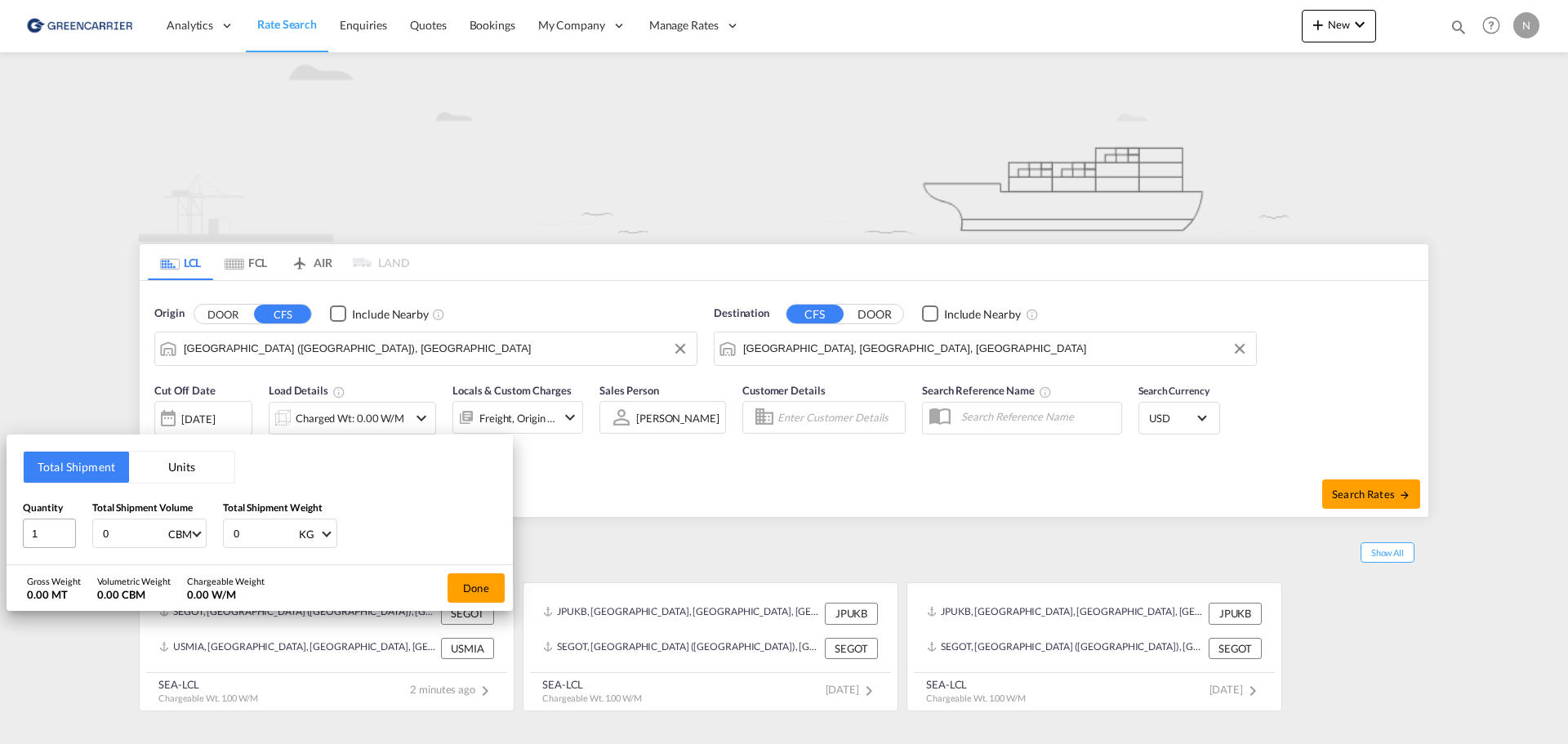
drag, startPoint x: 112, startPoint y: 535, endPoint x: 61, endPoint y: 535, distance: 51.0
click at [62, 535] on div "Quantity 1 Total Shipment Volume 0 CBM CBM CFT Total Shipment Weight 0 KG KG LB" at bounding box center [259, 524] width 474 height 49
type input "1"
type input "1000"
click at [464, 585] on button "Done" at bounding box center [476, 588] width 57 height 29
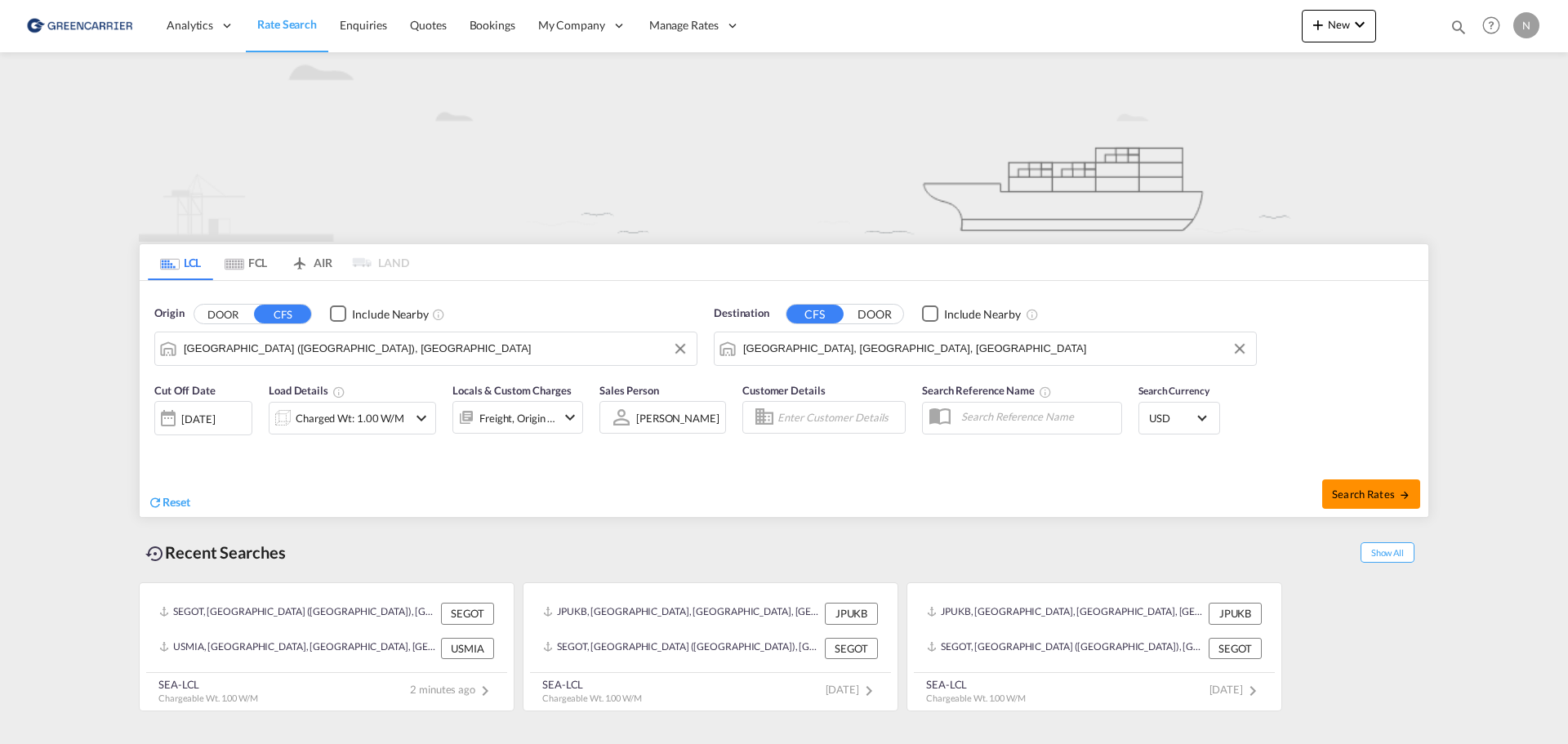
click at [1350, 491] on span "Search Rates" at bounding box center [1371, 493] width 79 height 13
type input "SEGOT to USMIA / [DATE]"
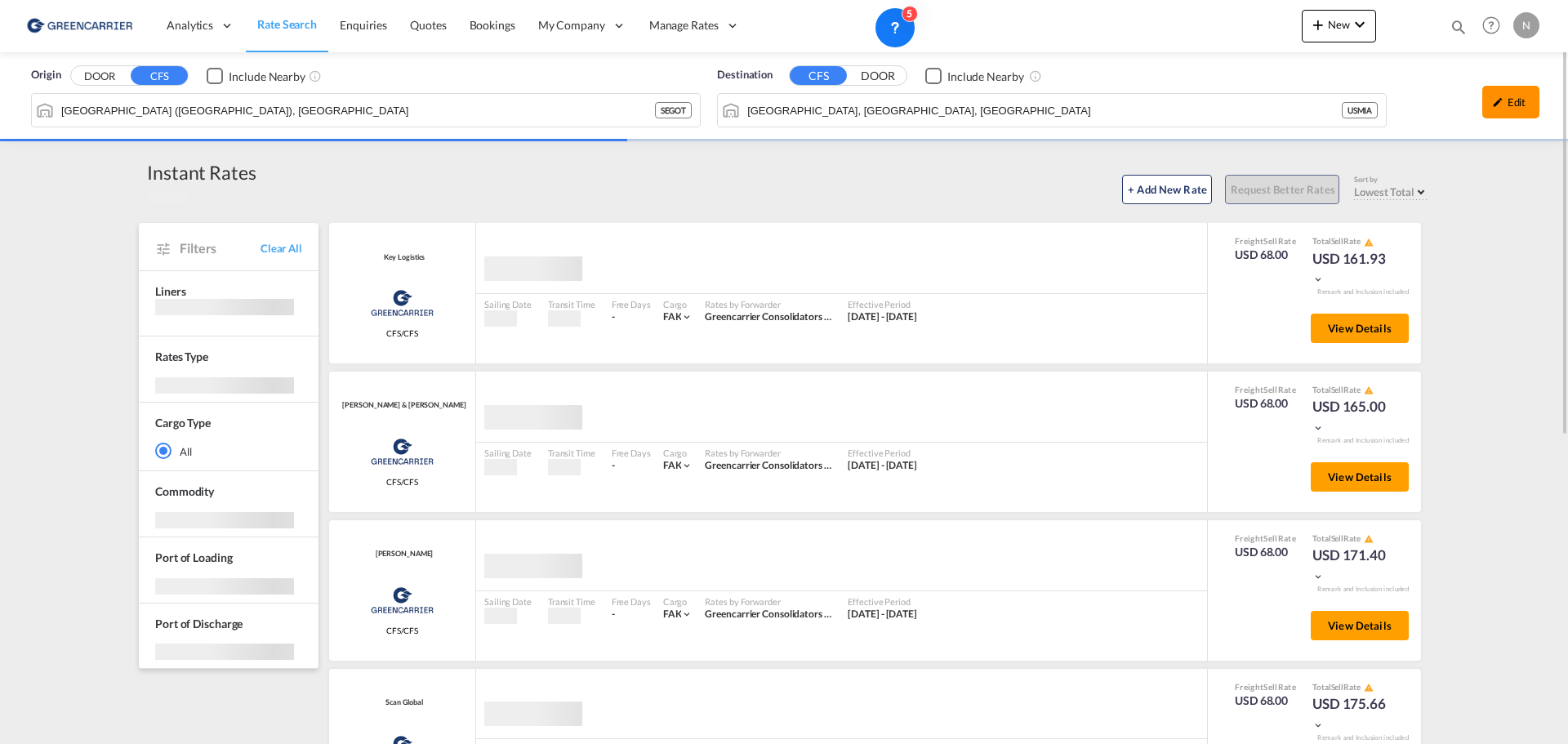
click at [1506, 110] on div "Edit" at bounding box center [1511, 102] width 57 height 33
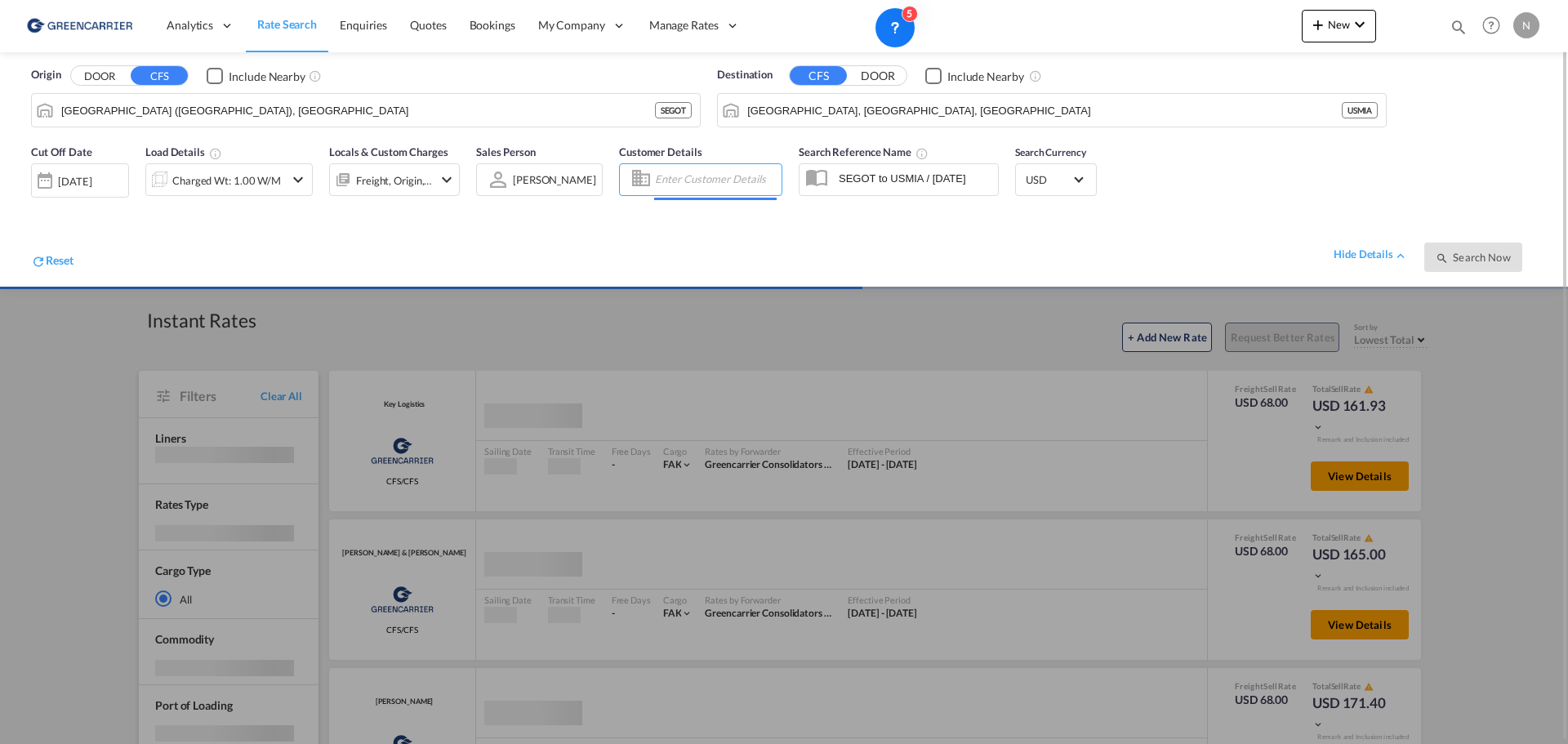
click at [695, 176] on input "Enter Customer Details" at bounding box center [716, 180] width 122 height 24
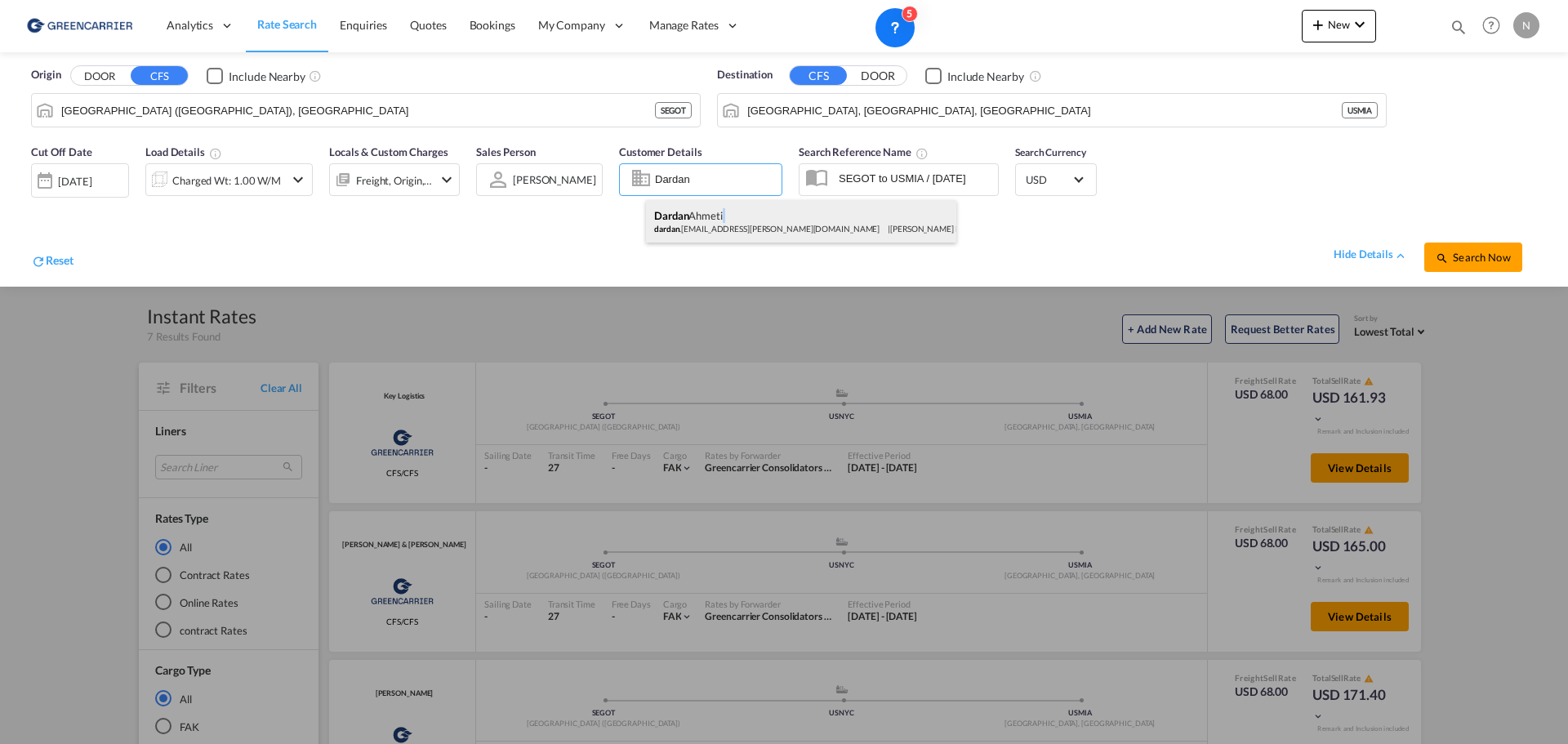
click at [728, 221] on div "[PERSON_NAME] .[PERSON_NAME][EMAIL_ADDRESS][PERSON_NAME][DOMAIN_NAME] | [PERSON…" at bounding box center [800, 221] width 310 height 42
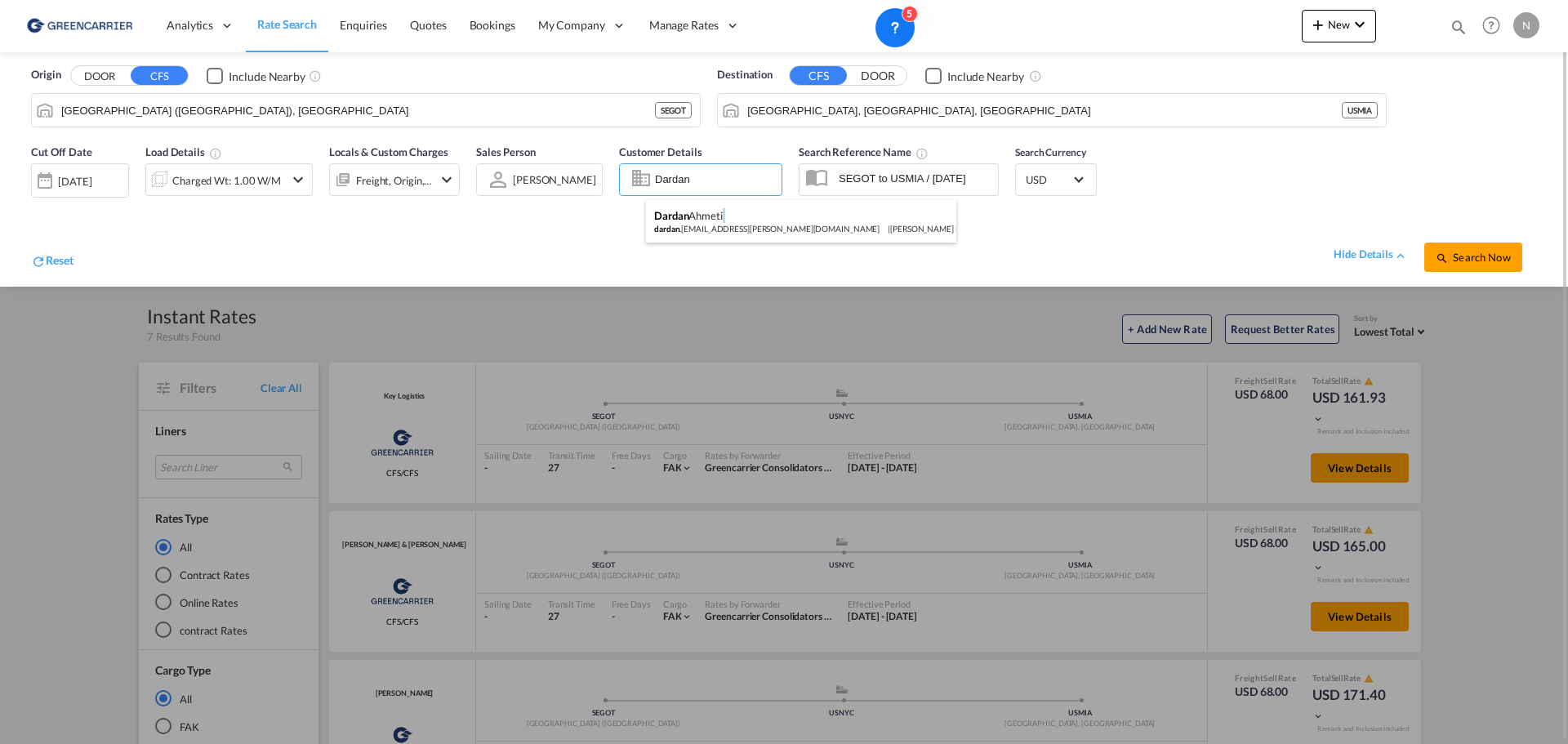
type input "[PERSON_NAME] Linieagenturer AB, [PERSON_NAME], [EMAIL_ADDRESS][PERSON_NAME][DO…"
click at [1478, 258] on span "Search Now" at bounding box center [1473, 257] width 74 height 13
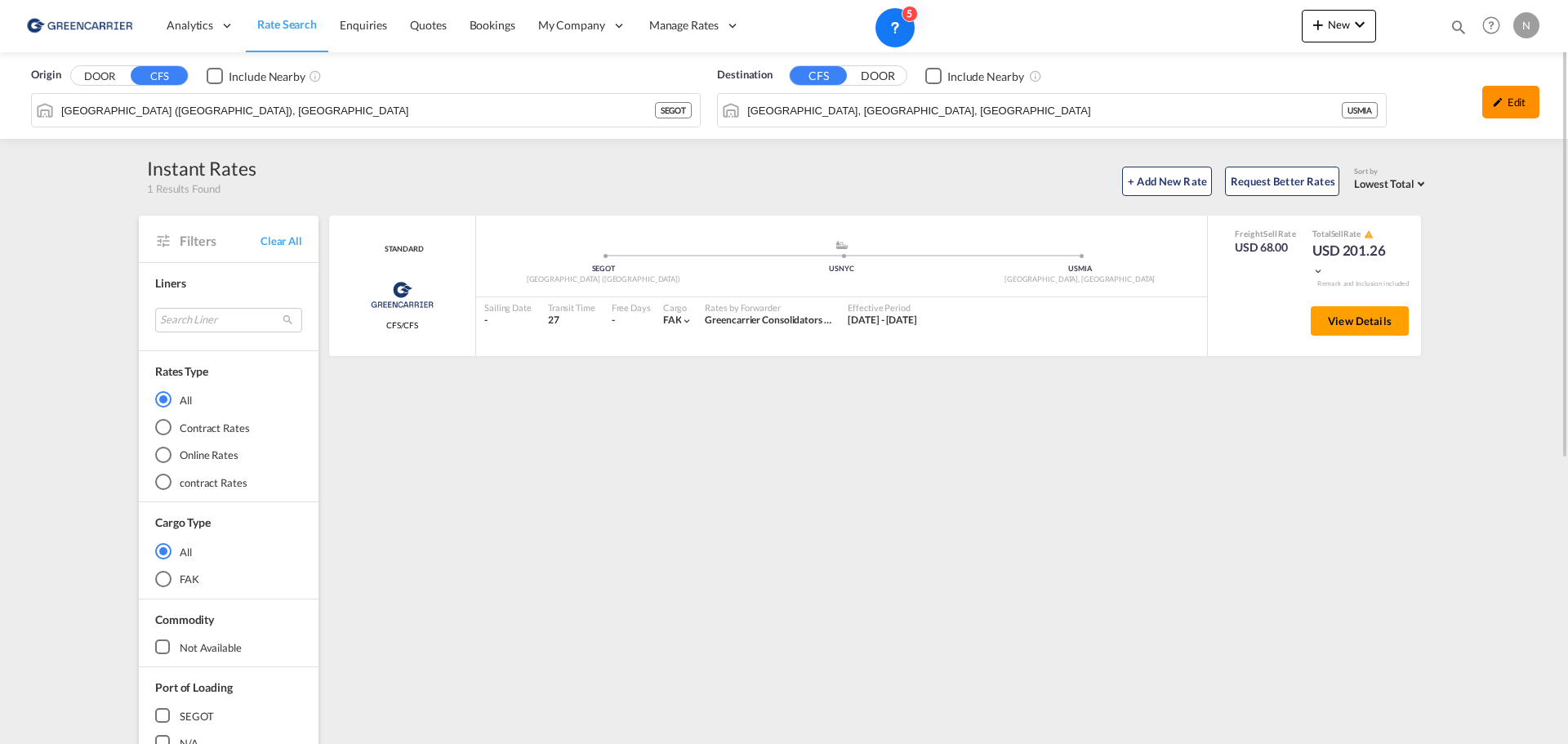
click at [1523, 93] on div "Edit" at bounding box center [1511, 102] width 57 height 33
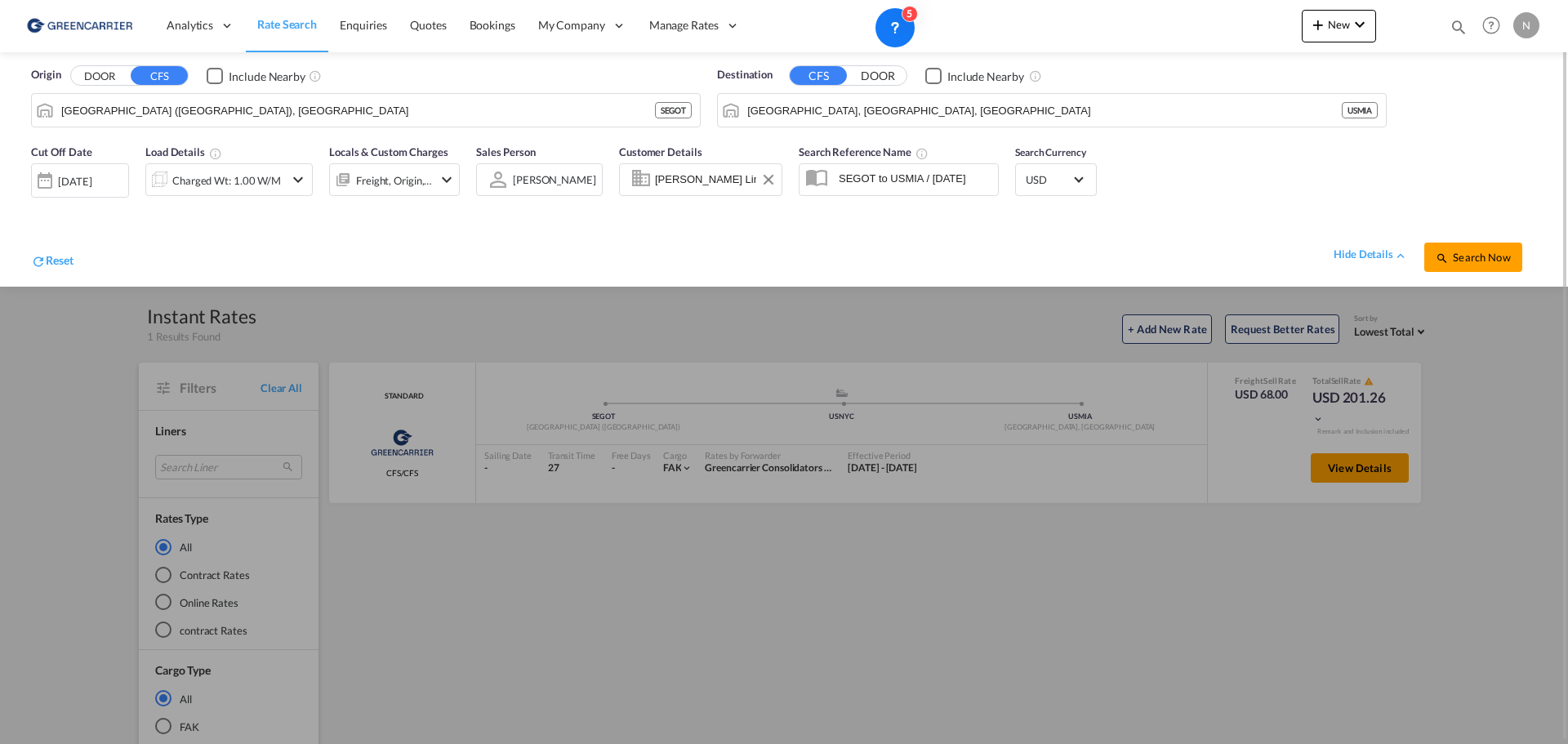
click at [684, 175] on input "[PERSON_NAME] Linieagenturer AB, [PERSON_NAME], [EMAIL_ADDRESS][PERSON_NAME][DO…" at bounding box center [716, 180] width 122 height 24
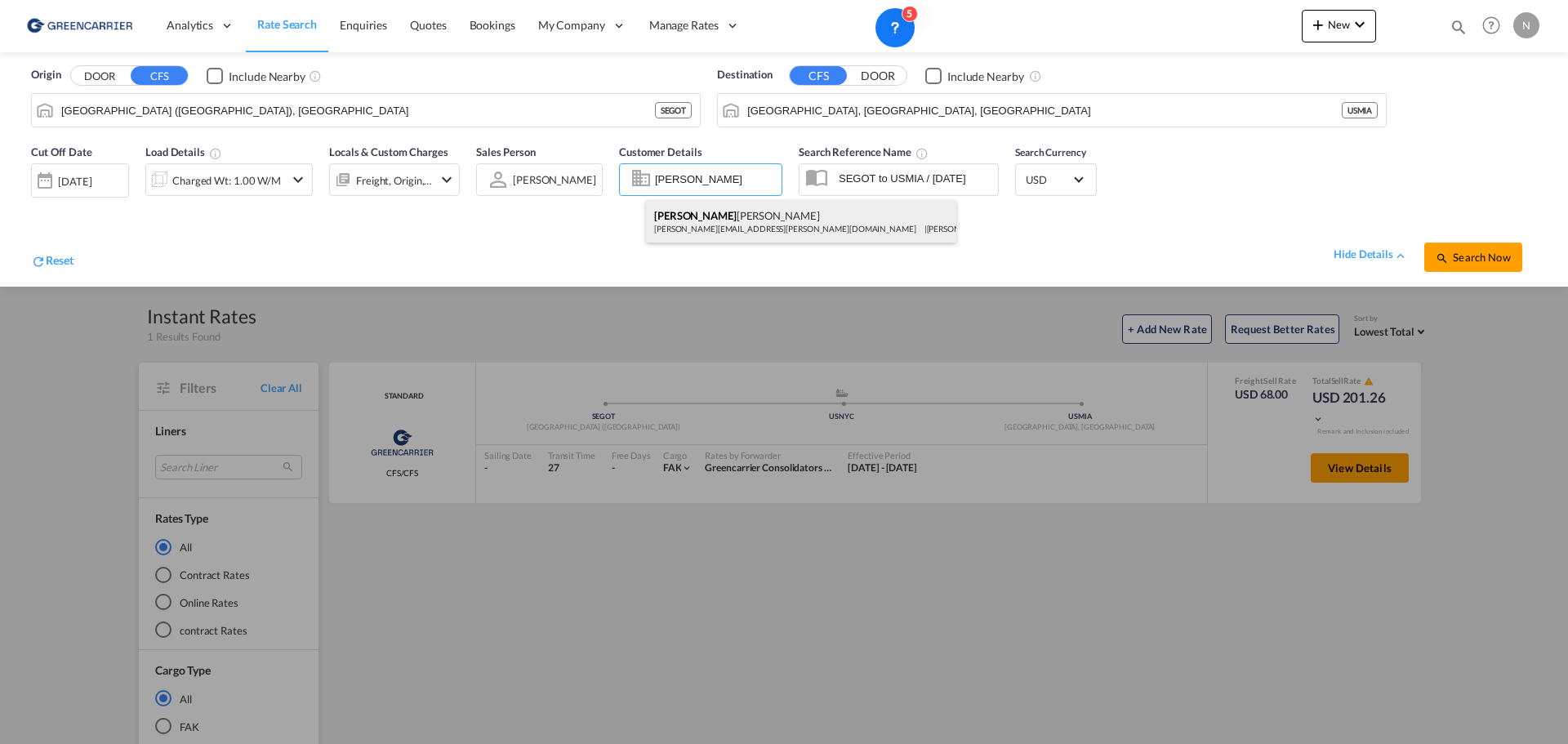
click at [692, 221] on div "[PERSON_NAME] [PERSON_NAME][EMAIL_ADDRESS][PERSON_NAME][DOMAIN_NAME] | [PERSON_…" at bounding box center [800, 221] width 310 height 42
type input "[PERSON_NAME] Linieagenturer AB, [PERSON_NAME], [PERSON_NAME][EMAIL_ADDRESS][PE…"
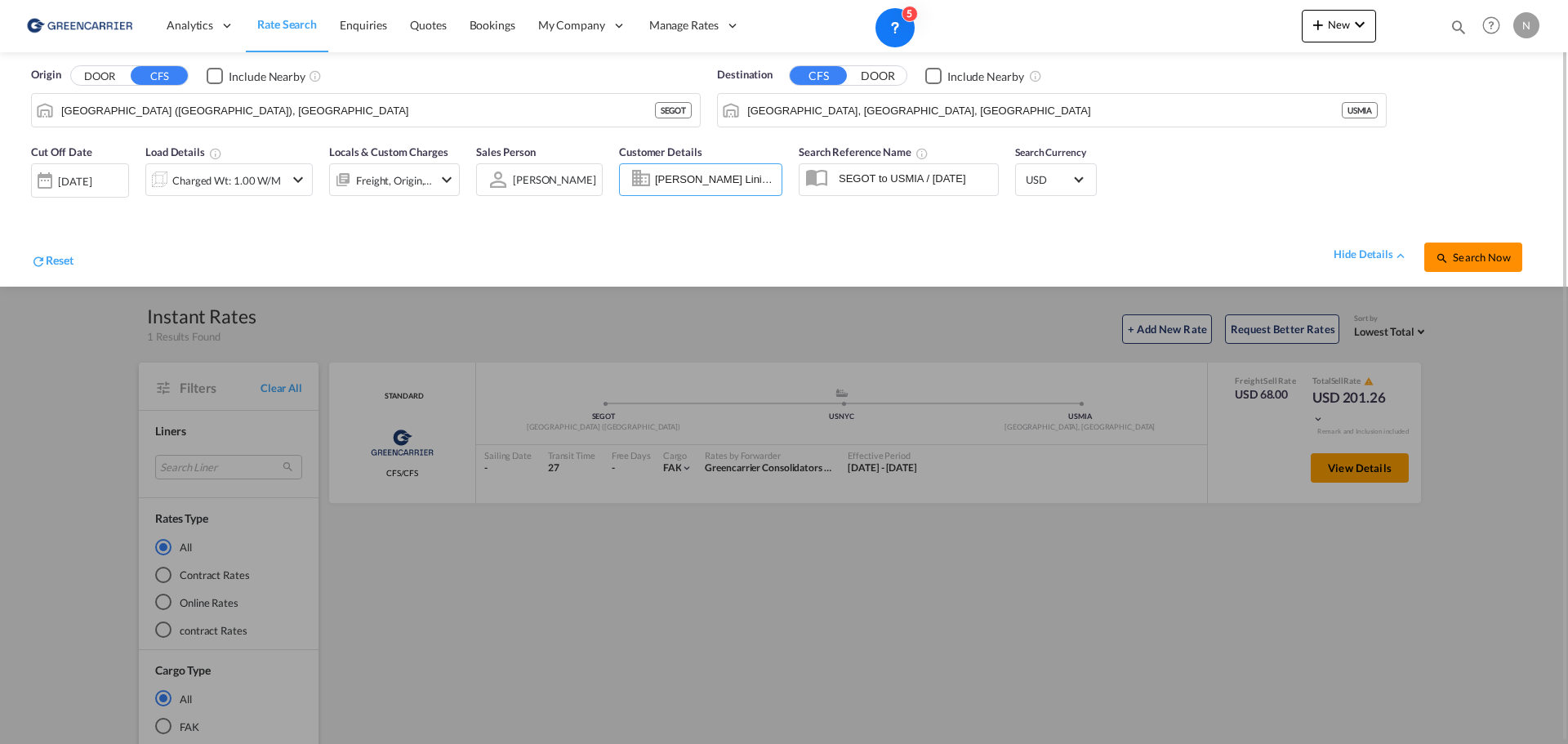
click at [1471, 266] on button "Search Now" at bounding box center [1473, 258] width 98 height 29
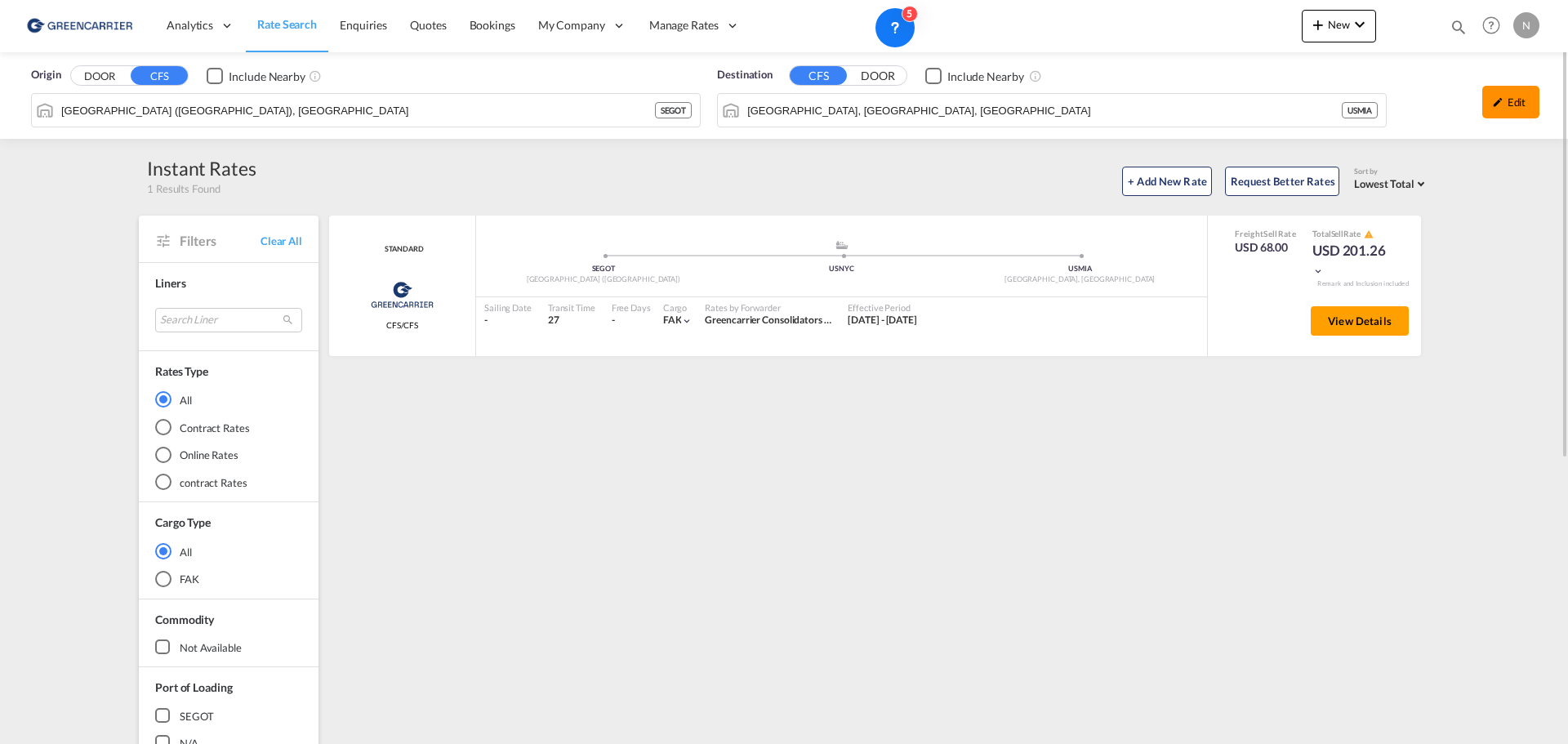
click at [1517, 97] on div "Edit" at bounding box center [1511, 102] width 57 height 33
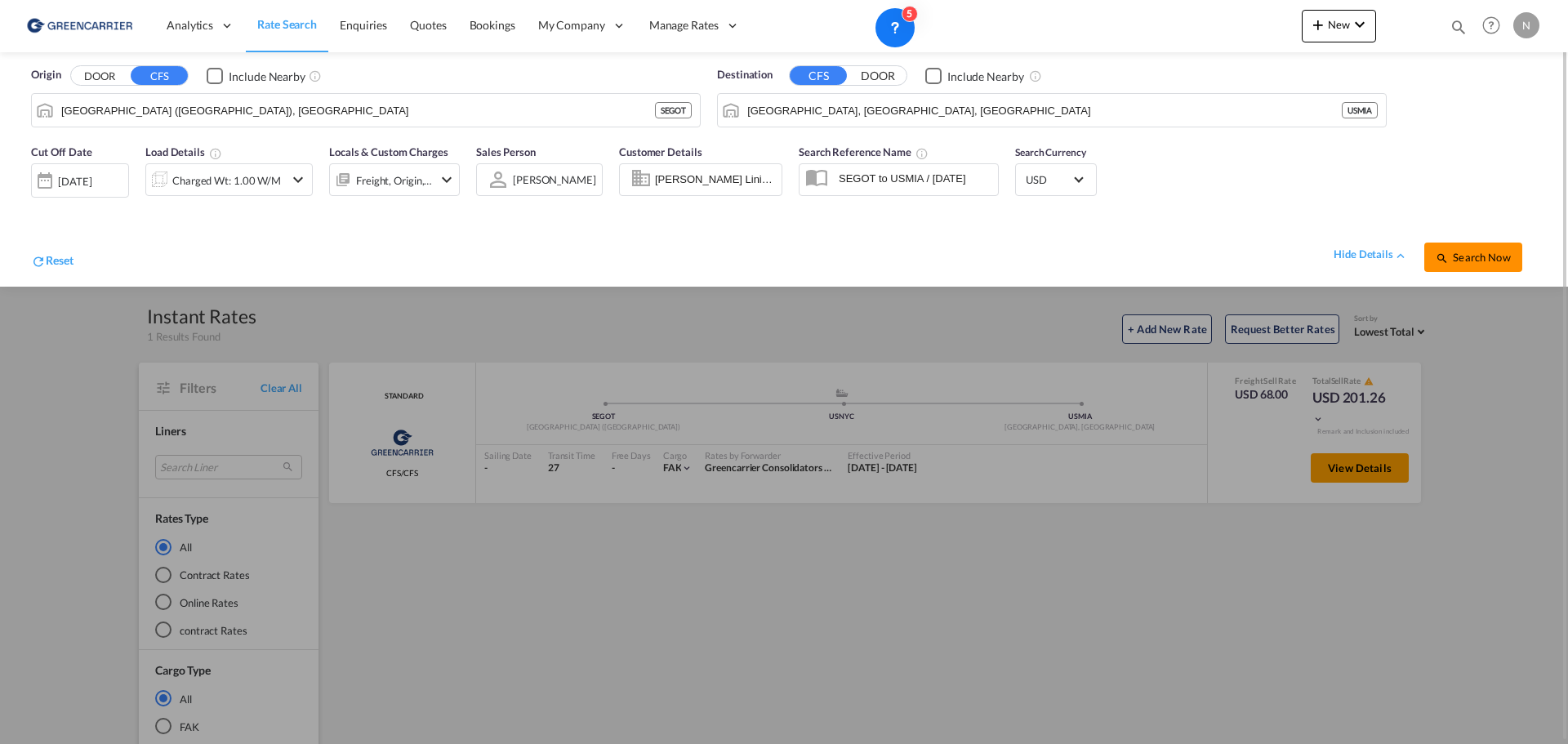
click at [1454, 258] on span "Search Now" at bounding box center [1473, 257] width 74 height 13
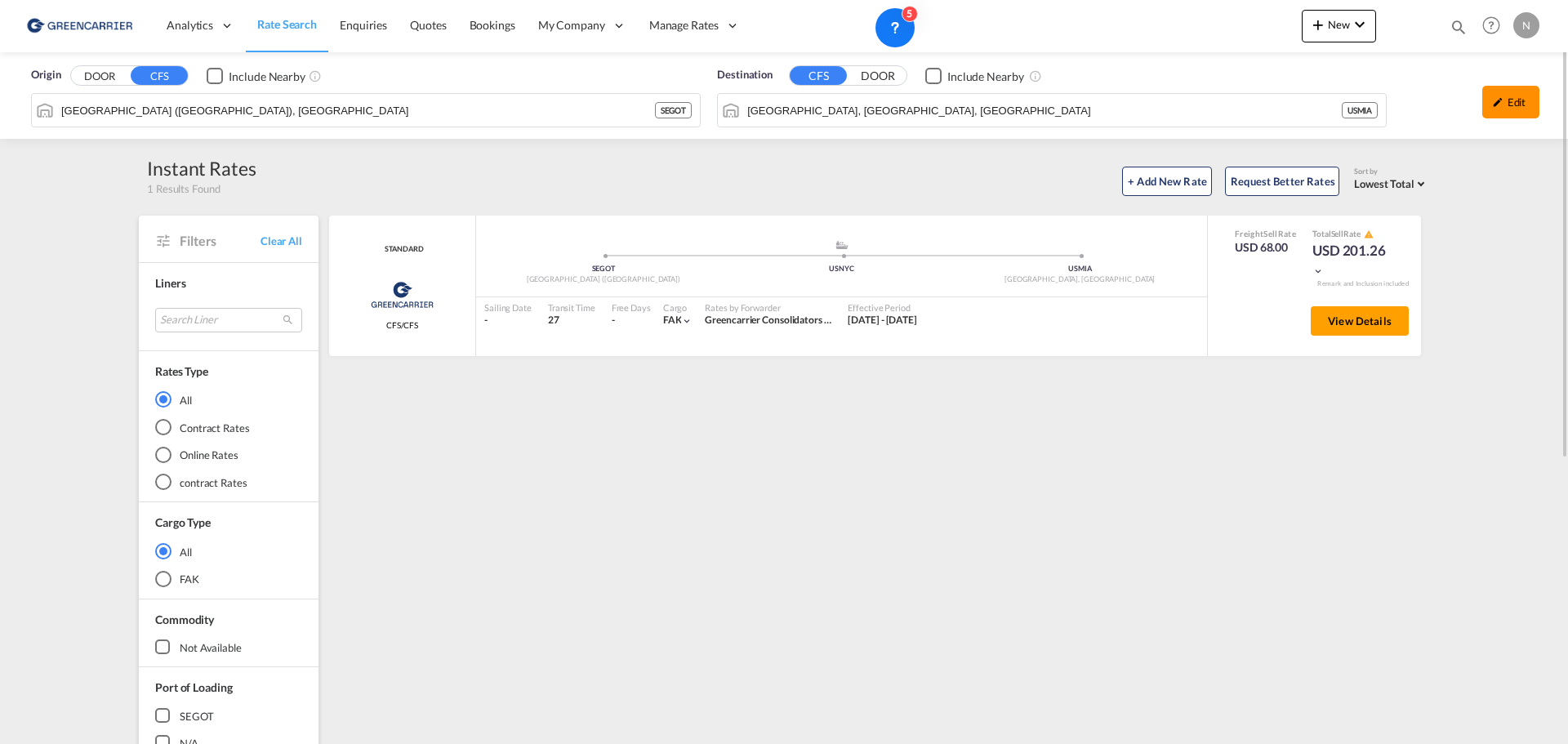
click at [1529, 108] on div "Edit" at bounding box center [1511, 102] width 57 height 33
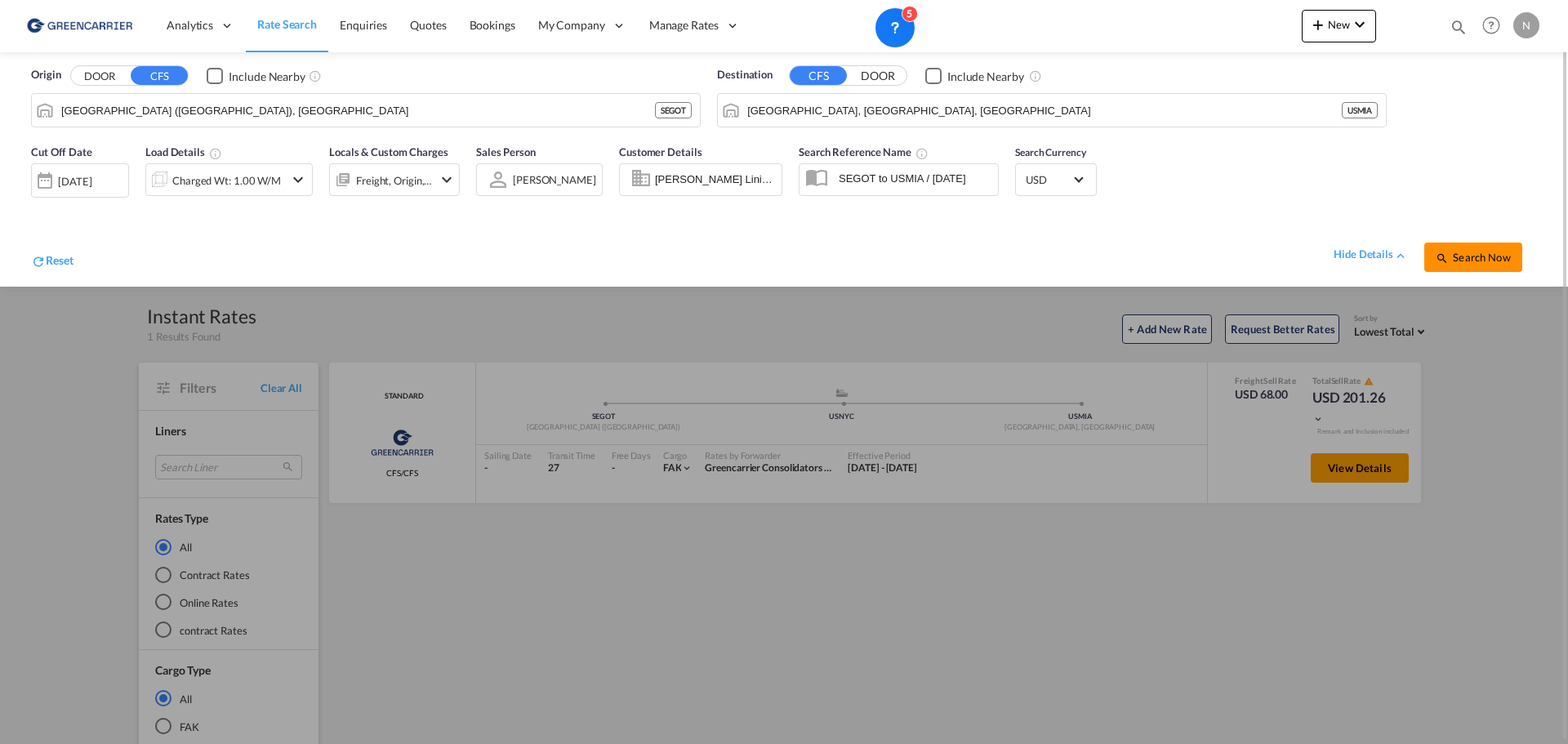
click at [1482, 250] on button "Search Now" at bounding box center [1473, 258] width 98 height 29
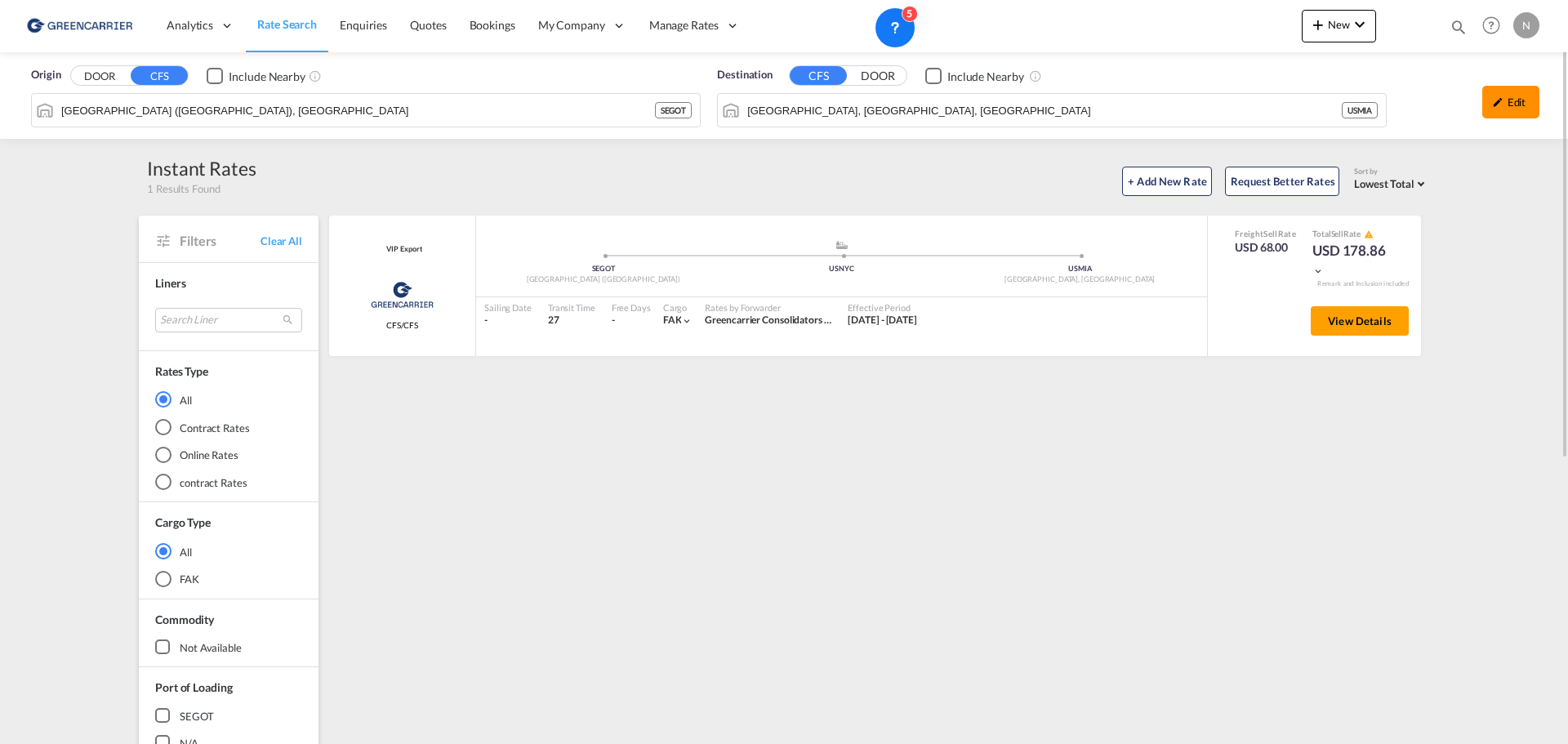
click at [1515, 111] on div "Edit" at bounding box center [1511, 102] width 57 height 33
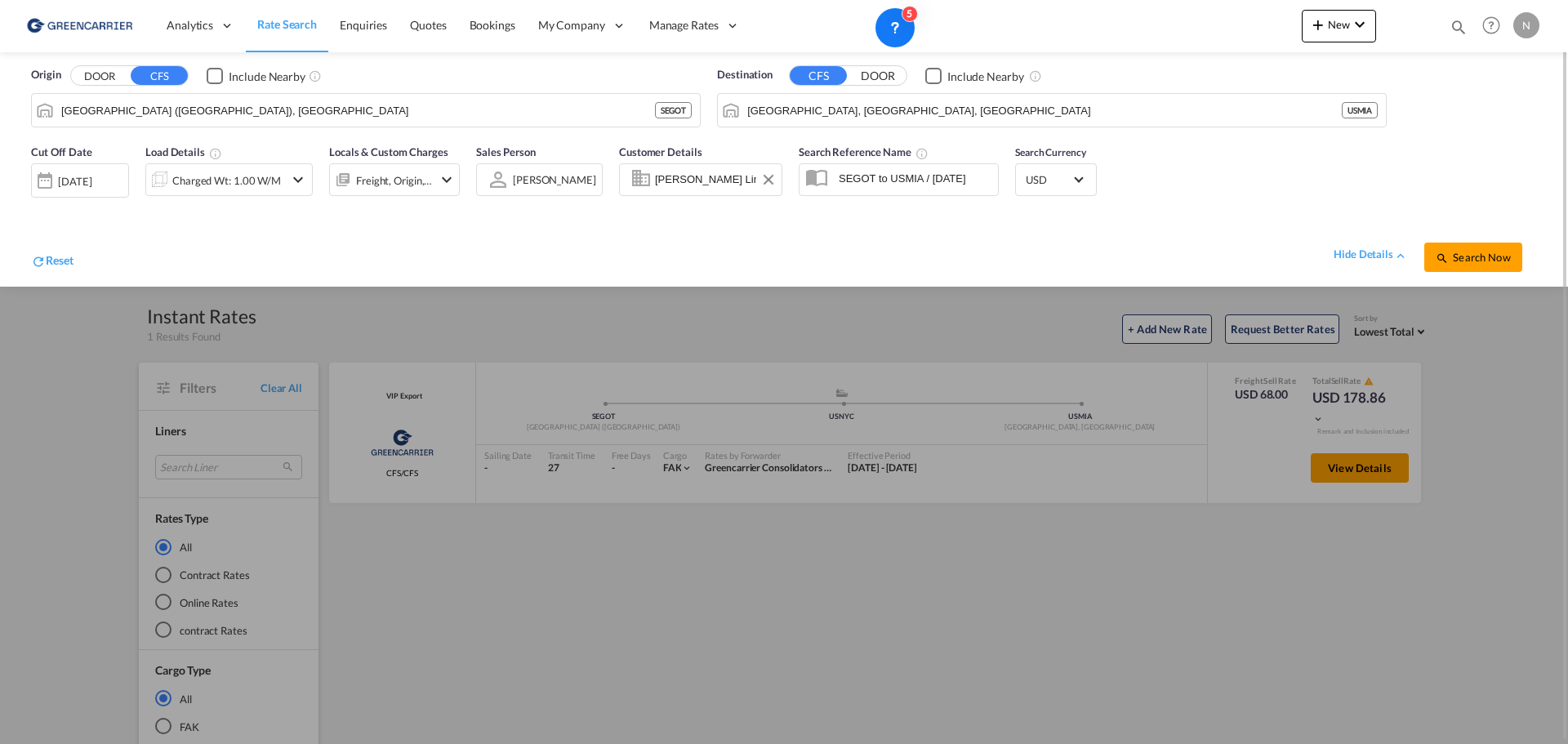
click at [713, 185] on input "[PERSON_NAME] Linieagenturer AB, [PERSON_NAME], [PERSON_NAME][EMAIL_ADDRESS][PE…" at bounding box center [716, 180] width 122 height 24
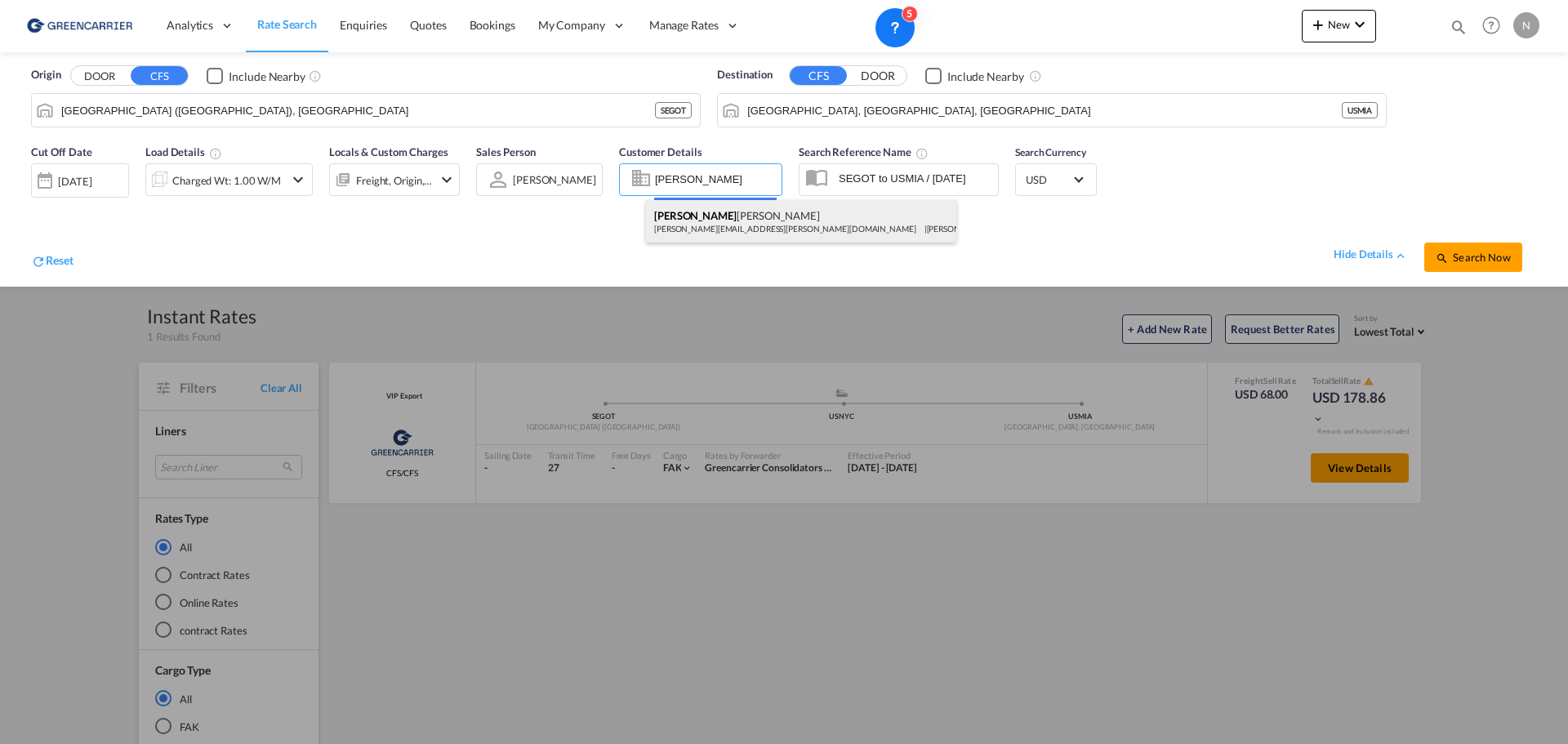
click at [758, 232] on div "[PERSON_NAME] [PERSON_NAME][EMAIL_ADDRESS][PERSON_NAME][DOMAIN_NAME] | [PERSON_…" at bounding box center [800, 221] width 310 height 42
type input "[PERSON_NAME] Linieagenturer AB, [PERSON_NAME], [PERSON_NAME][EMAIL_ADDRESS][PE…"
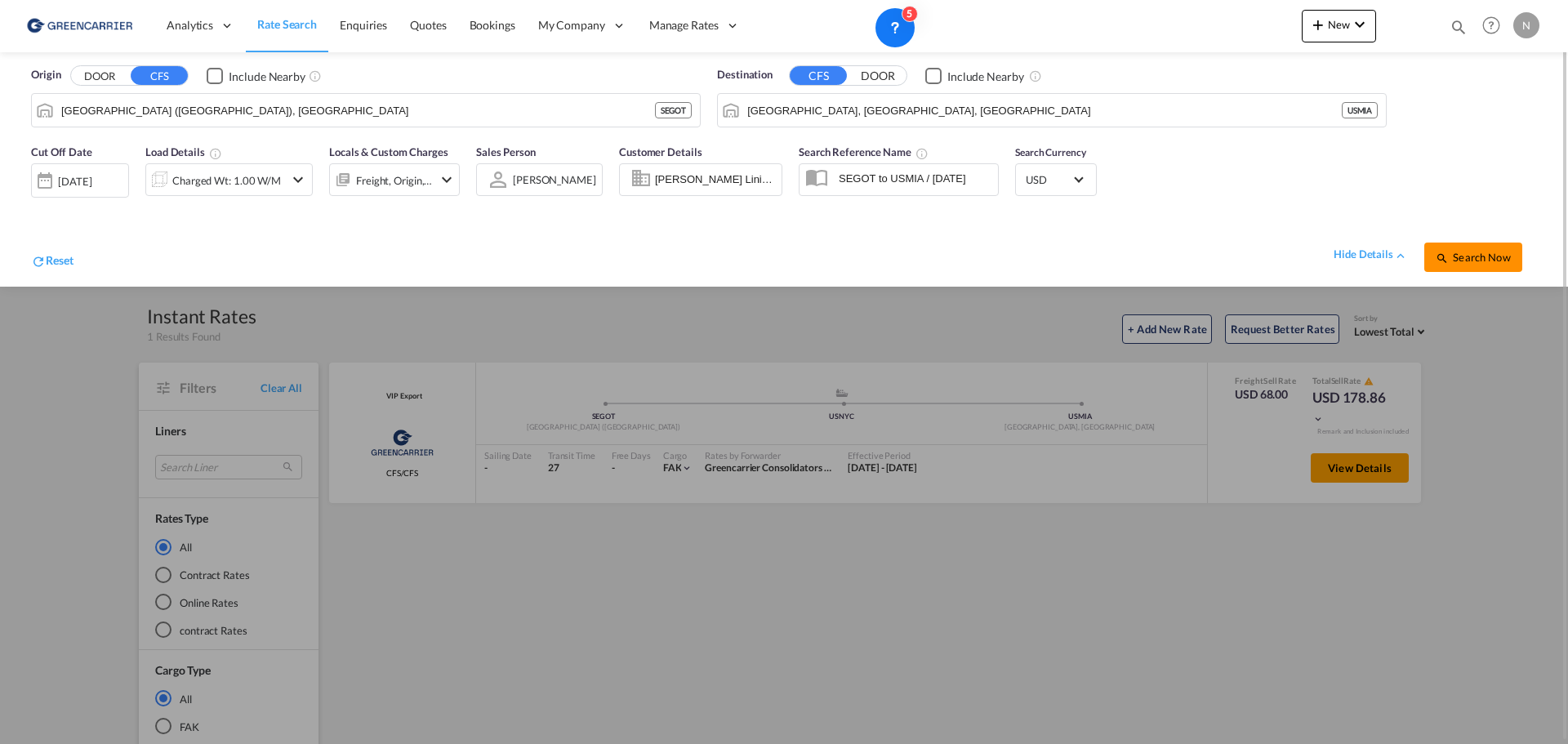
click at [1474, 251] on span "Search Now" at bounding box center [1473, 257] width 74 height 13
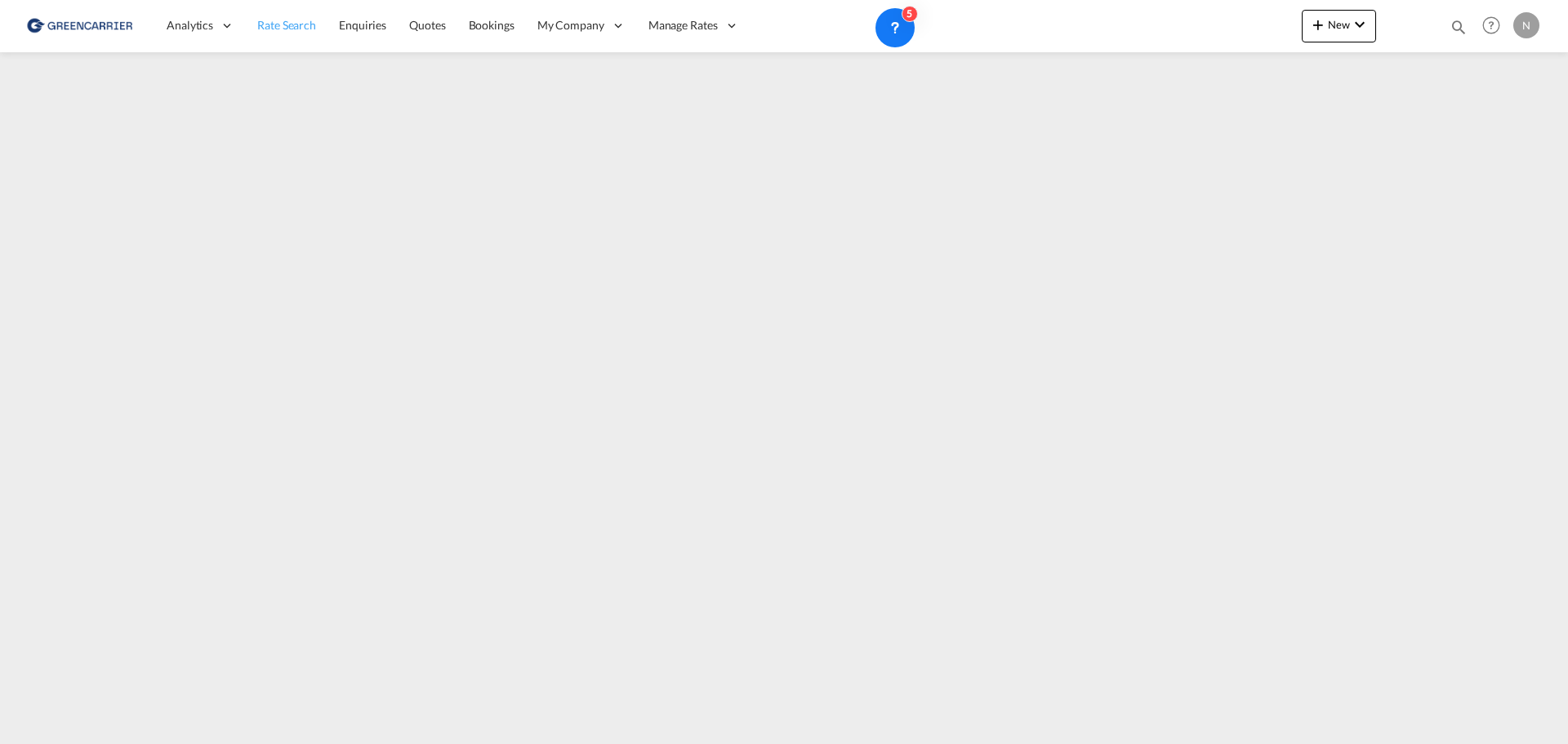
click at [294, 22] on span "Rate Search" at bounding box center [287, 25] width 59 height 14
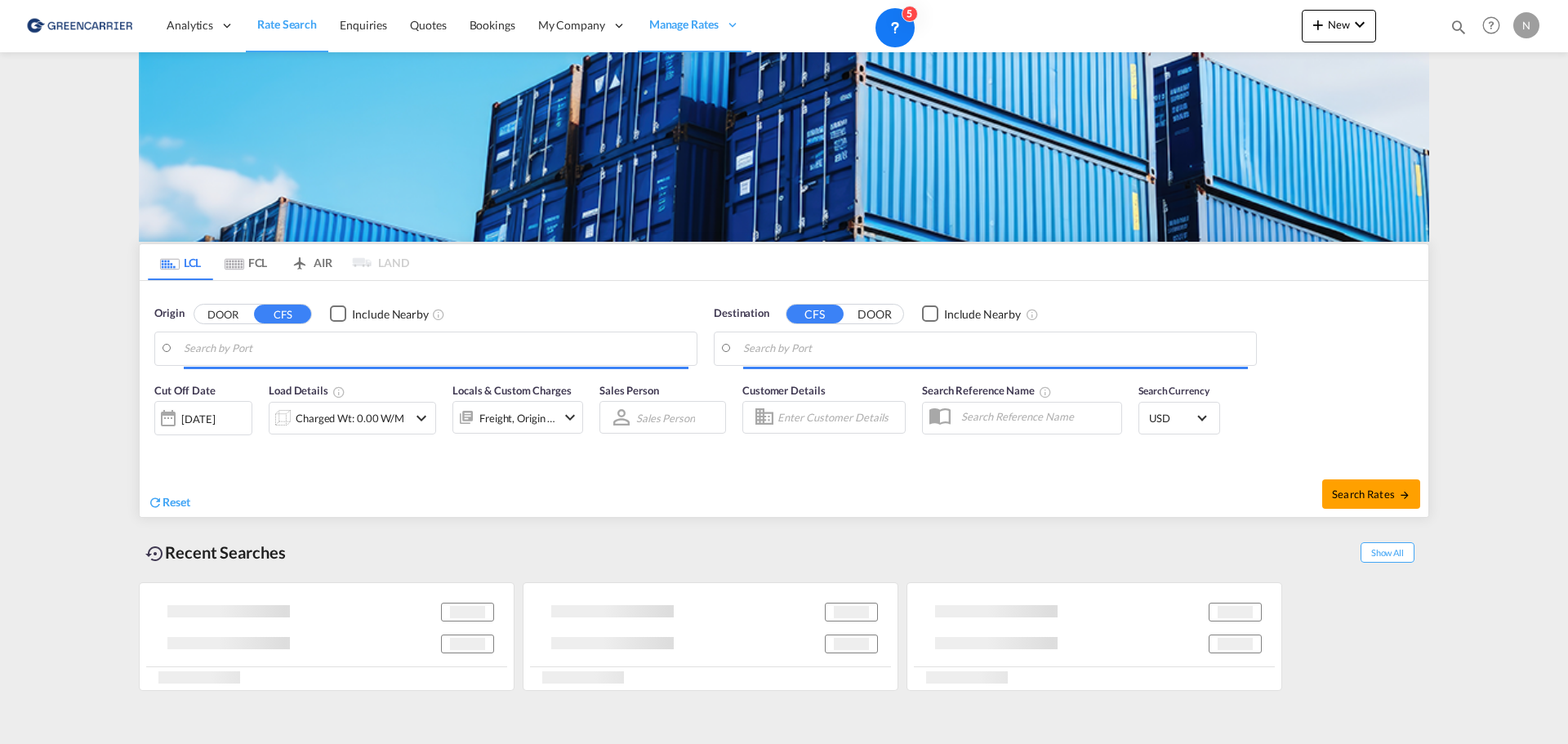
type input "[GEOGRAPHIC_DATA] ([GEOGRAPHIC_DATA]), [GEOGRAPHIC_DATA]"
type input "[GEOGRAPHIC_DATA], [GEOGRAPHIC_DATA], [GEOGRAPHIC_DATA]"
